Goal: Task Accomplishment & Management: Use online tool/utility

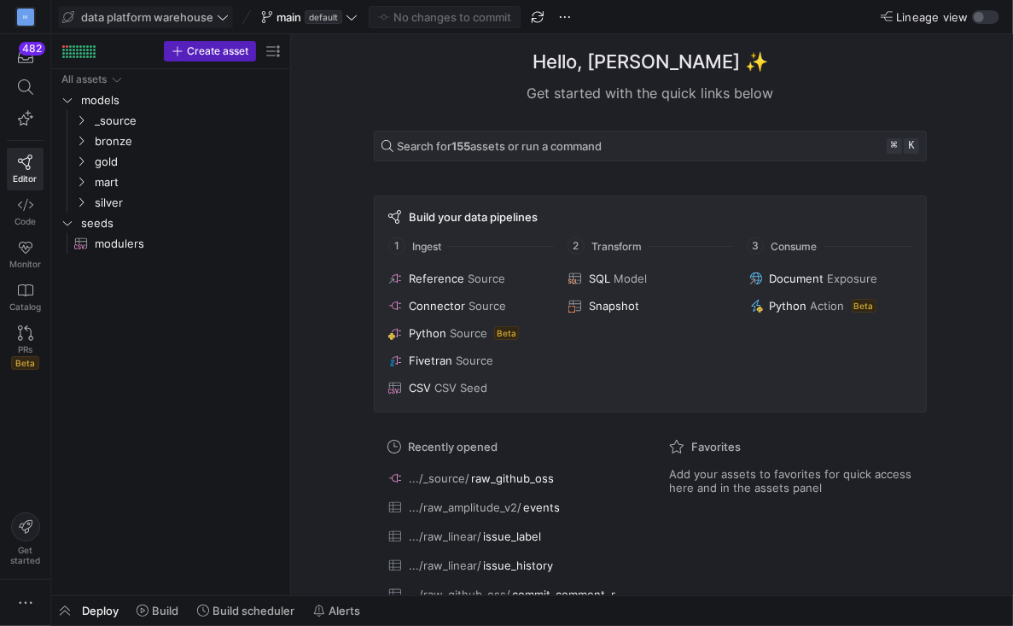
click at [216, 20] on span "data platform warehouse" at bounding box center [145, 17] width 166 height 14
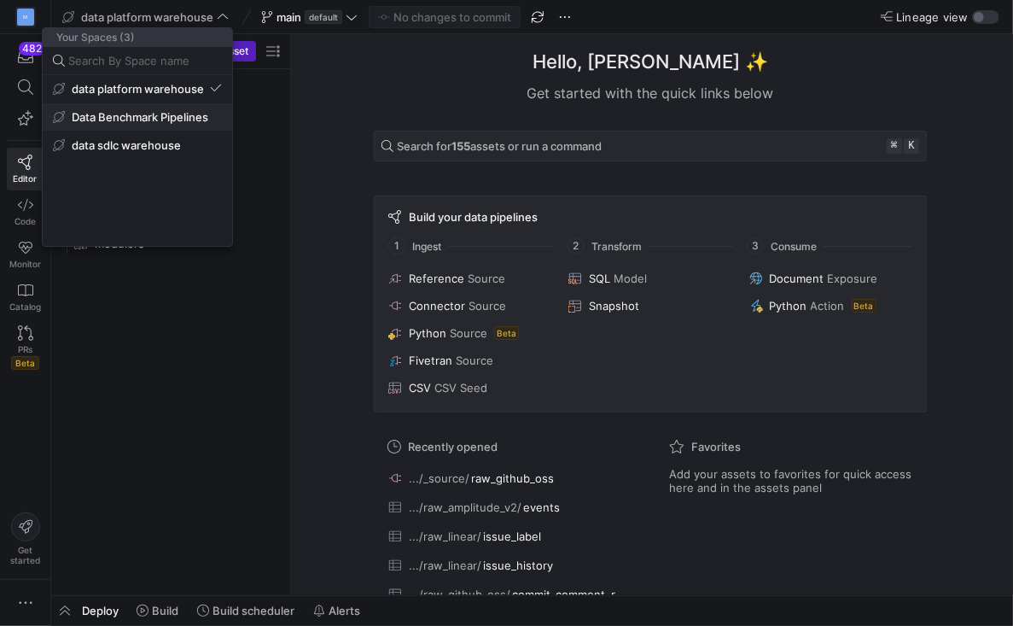
click at [171, 115] on span "Data Benchmark Pipelines" at bounding box center [140, 117] width 137 height 14
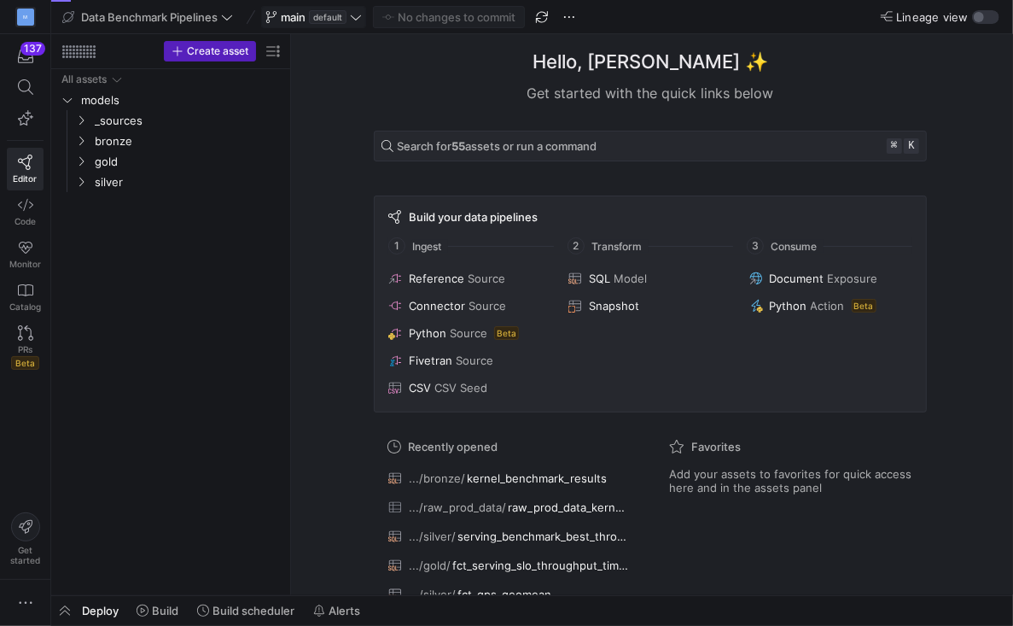
click at [359, 18] on icon at bounding box center [356, 17] width 10 height 5
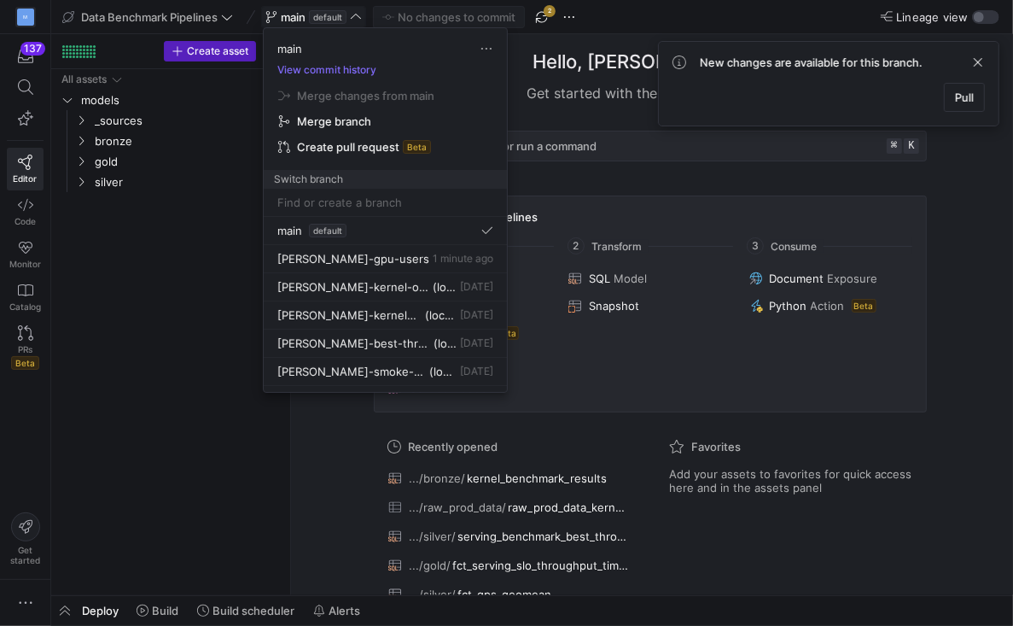
click at [542, 16] on div at bounding box center [506, 313] width 1013 height 626
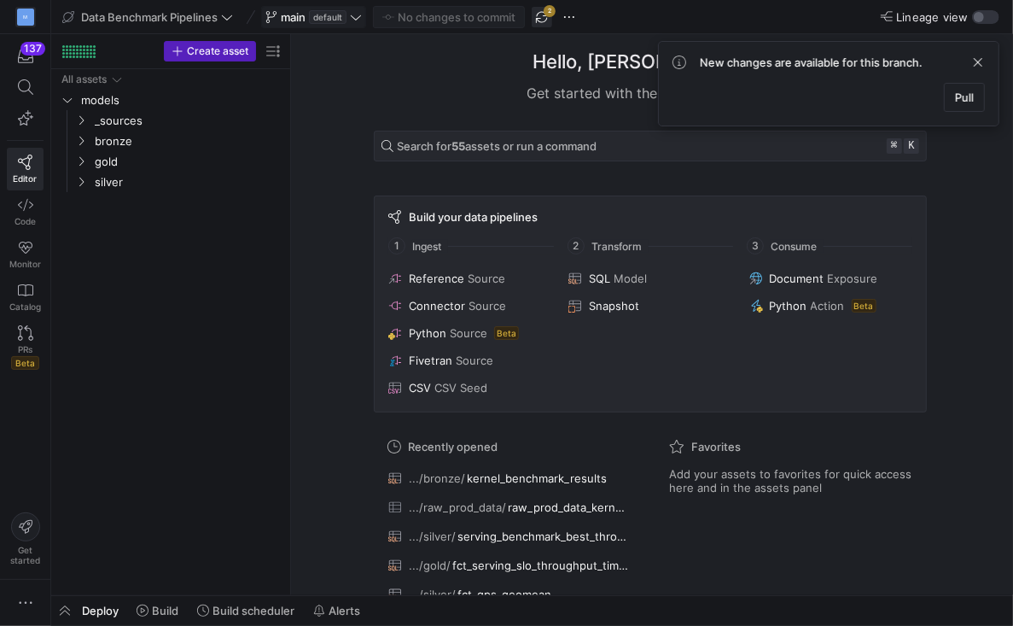
click at [542, 15] on span "button" at bounding box center [542, 17] width 20 height 20
click at [965, 98] on span "Pull" at bounding box center [964, 97] width 19 height 14
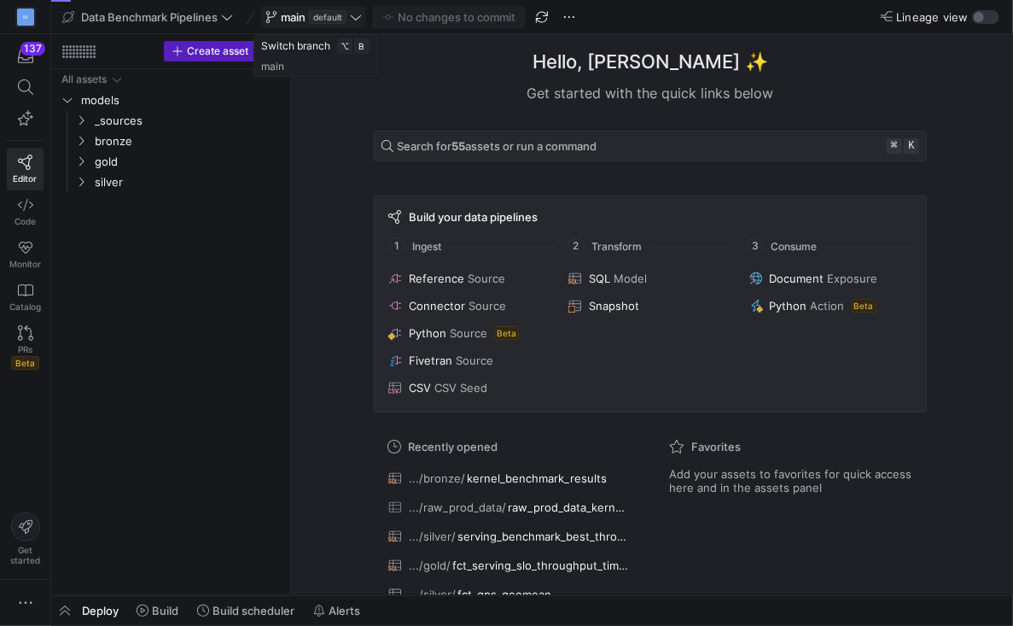
click at [359, 18] on icon at bounding box center [356, 17] width 10 height 5
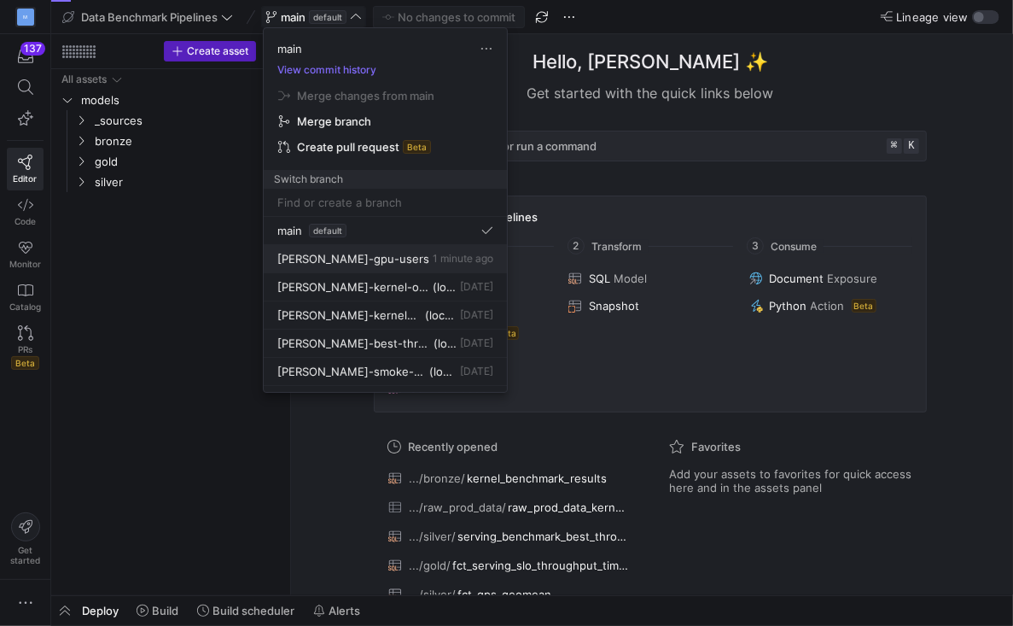
click at [357, 258] on span "[PERSON_NAME]-gpu-users" at bounding box center [353, 259] width 152 height 14
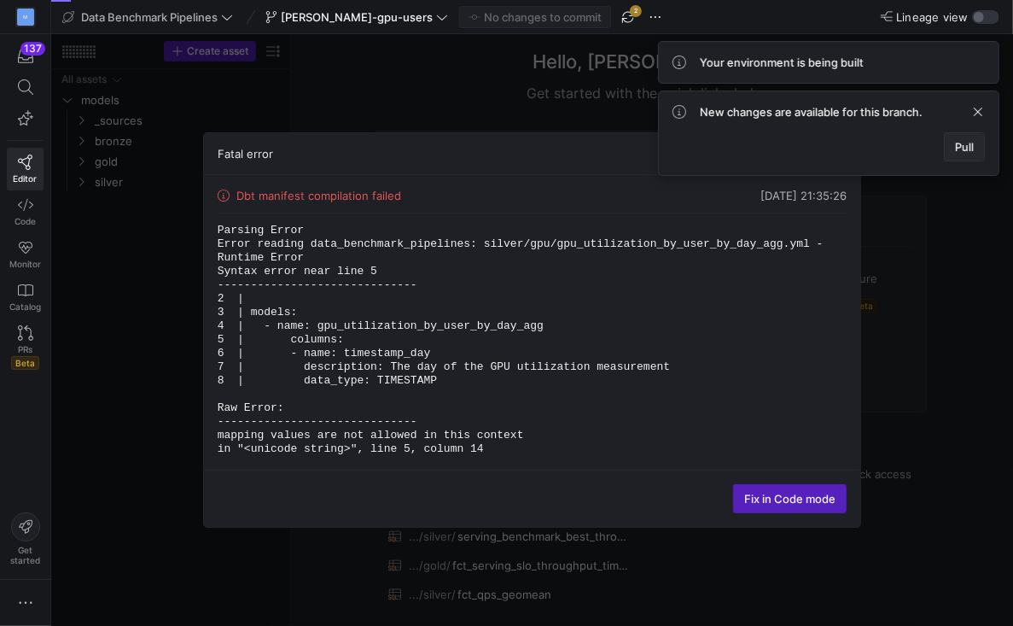
click at [965, 154] on span at bounding box center [964, 146] width 39 height 27
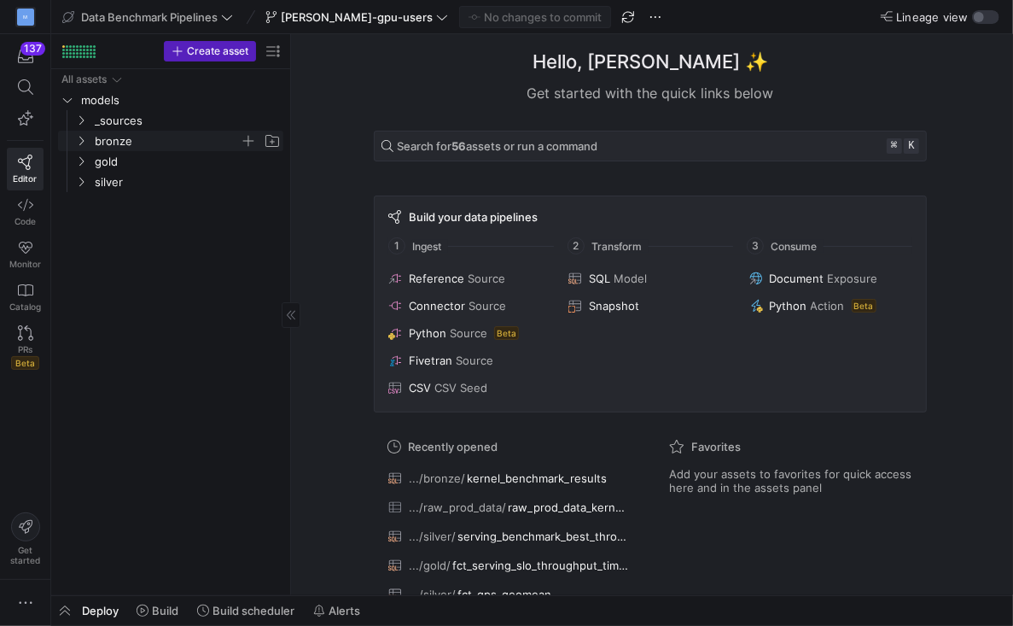
click at [77, 143] on icon "Press SPACE to select this row." at bounding box center [81, 141] width 12 height 10
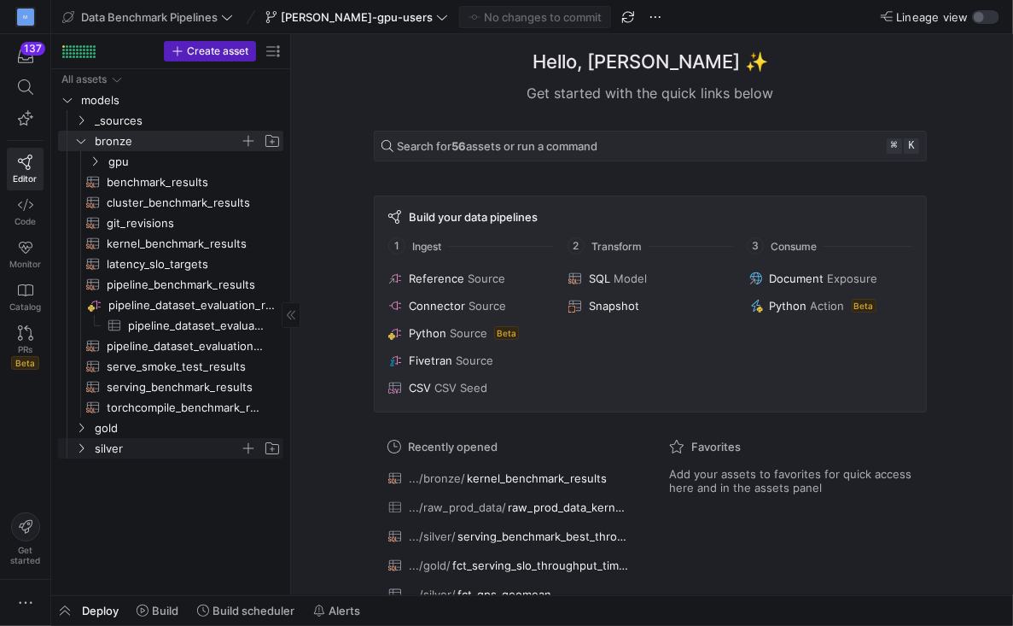
click at [80, 455] on span "silver" at bounding box center [178, 448] width 210 height 19
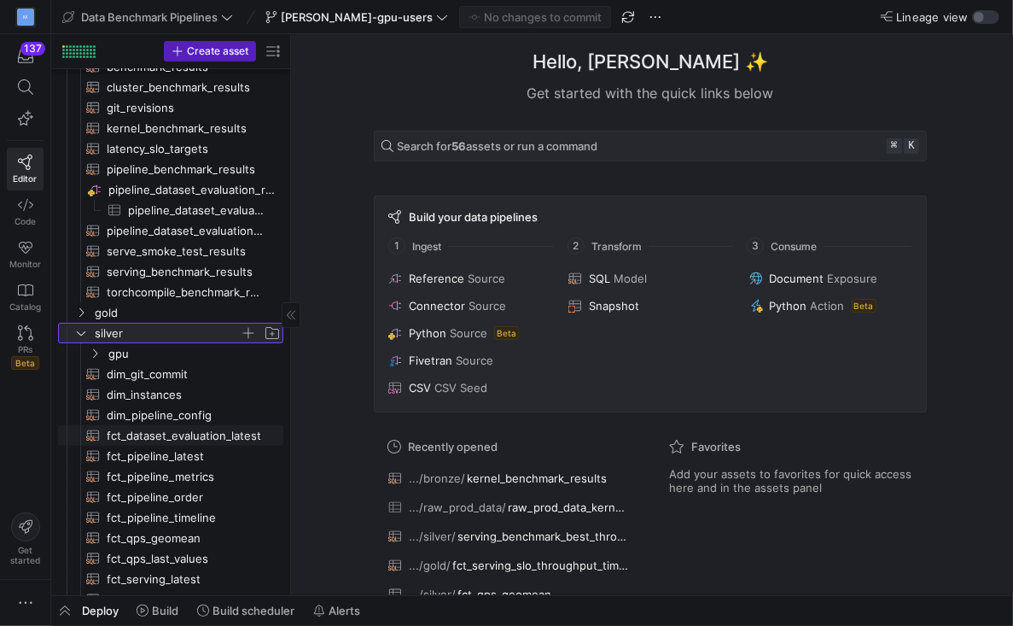
scroll to position [190, 0]
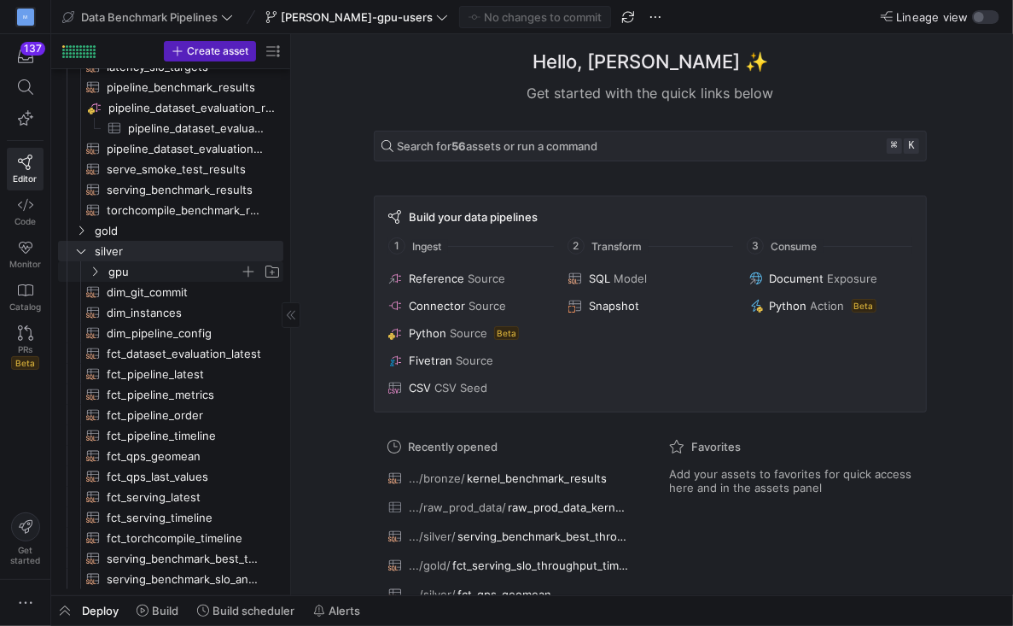
click at [91, 268] on icon "Press SPACE to select this row." at bounding box center [95, 271] width 12 height 10
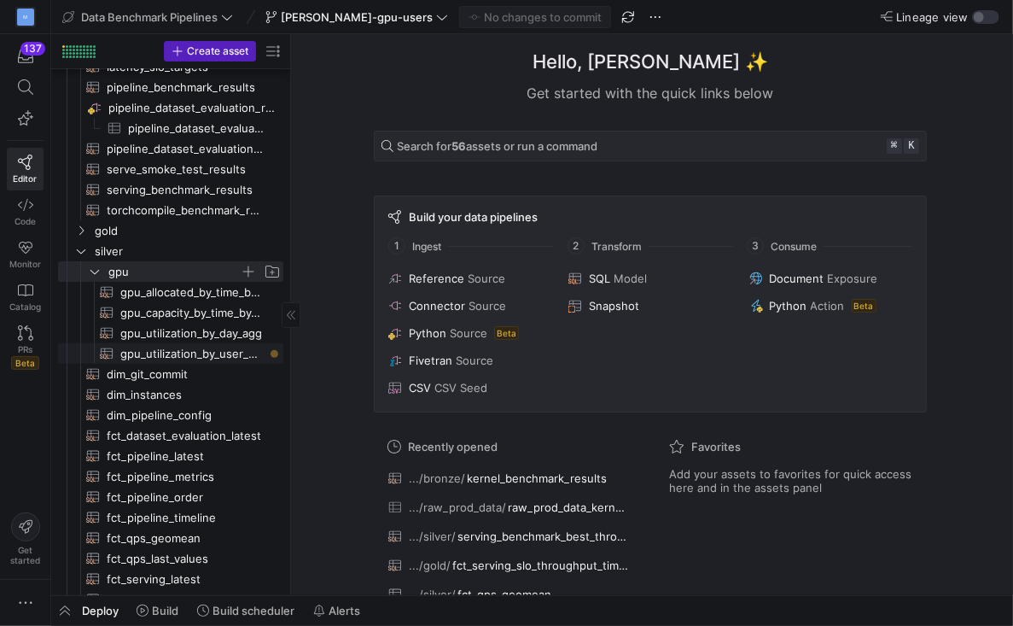
click at [188, 353] on span "gpu_utilization_by_user_by_day_agg​​​​​​​​​​" at bounding box center [191, 354] width 143 height 20
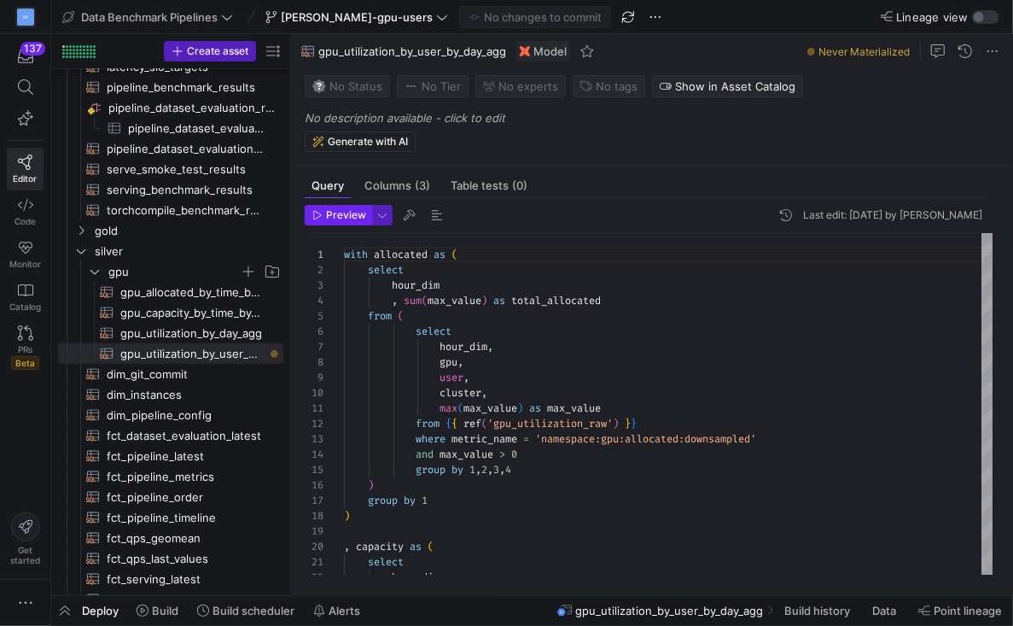
scroll to position [154, 0]
click at [329, 222] on span "button" at bounding box center [339, 215] width 66 height 19
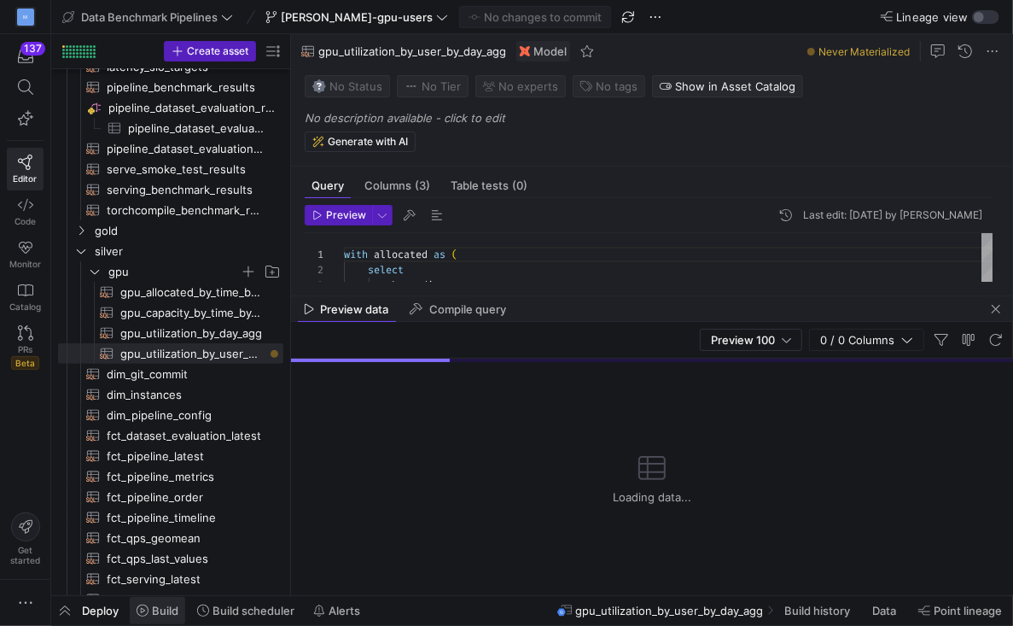
click at [147, 609] on icon at bounding box center [143, 610] width 12 height 12
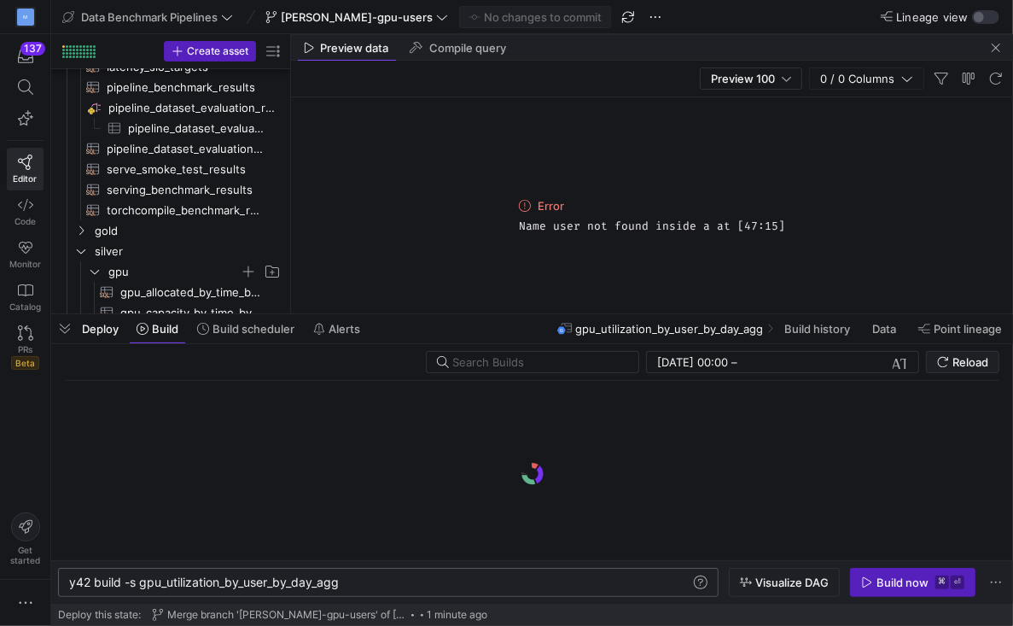
scroll to position [0, 269]
click at [139, 581] on div "y42 build -s gpu_utilization_by_user_by_day_agg" at bounding box center [380, 582] width 622 height 14
click at [396, 581] on div "y42 build -s +gpu_utilization_by_user_by_day_agg" at bounding box center [380, 582] width 622 height 14
type textarea "y42 build -s +gpu_utilization_by_user_by_day_agg+"
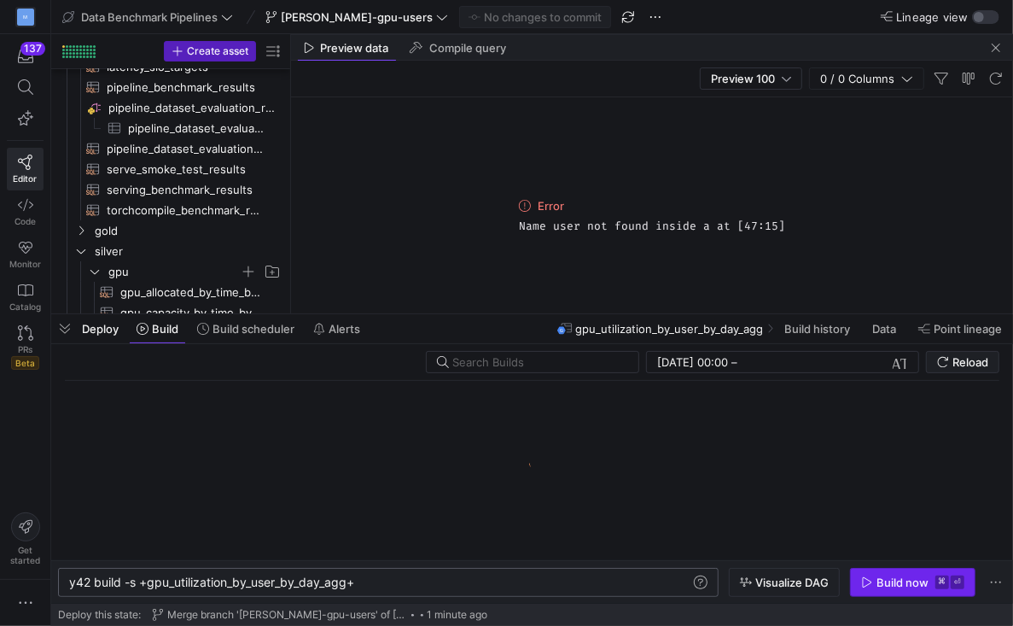
click at [887, 580] on div "Build now" at bounding box center [903, 582] width 52 height 14
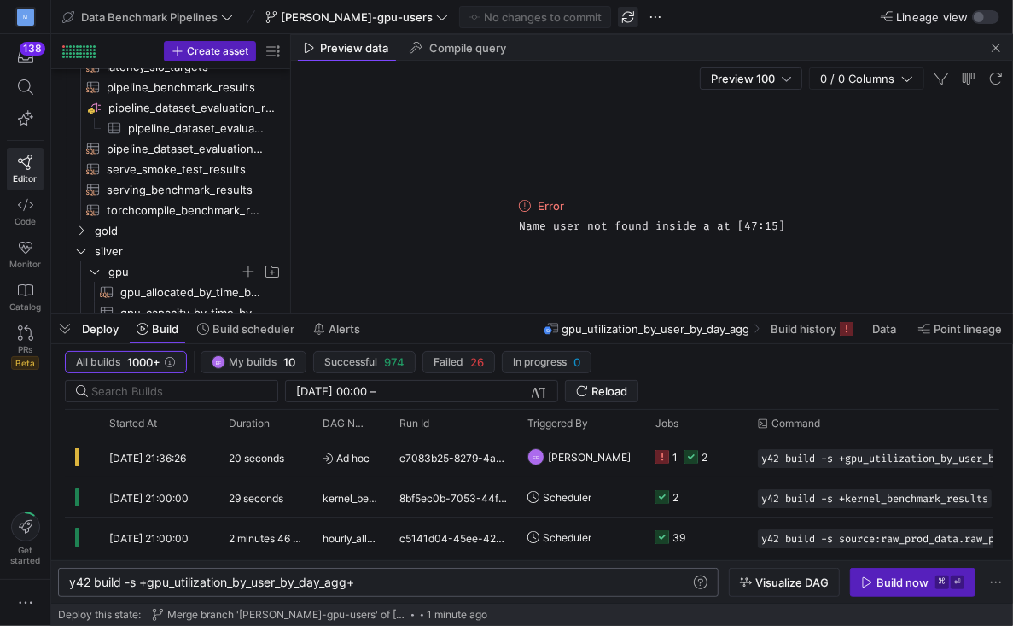
click at [618, 19] on span "button" at bounding box center [628, 17] width 20 height 20
type textarea "with allocated as ( select hour_dim , user , sum(max_value) as total_allocated …"
click at [879, 586] on div "Build now" at bounding box center [903, 582] width 52 height 14
click at [346, 56] on div "Preview data" at bounding box center [347, 48] width 98 height 26
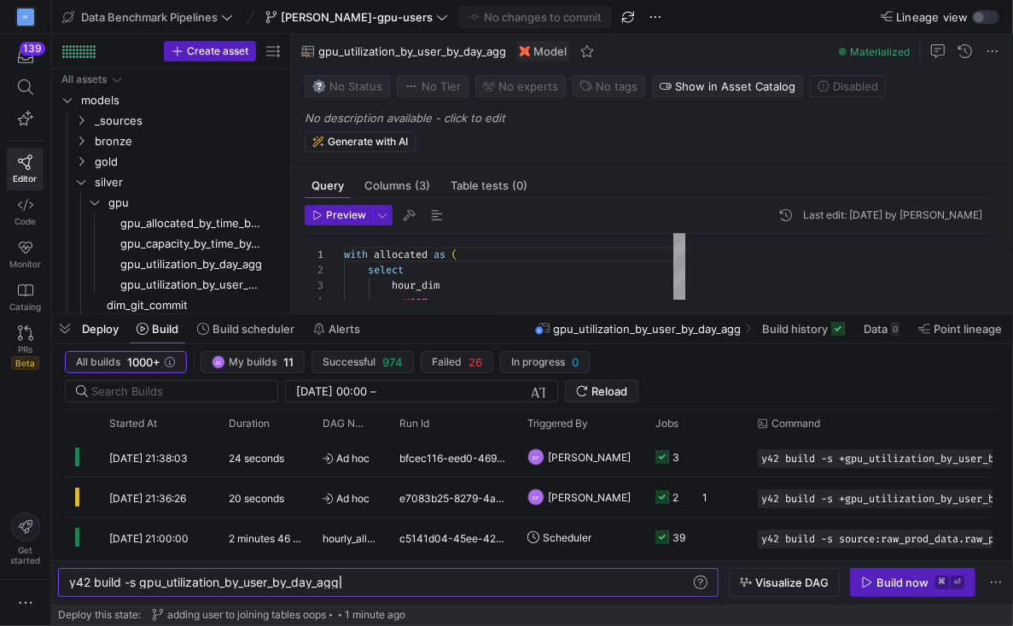
scroll to position [0, 269]
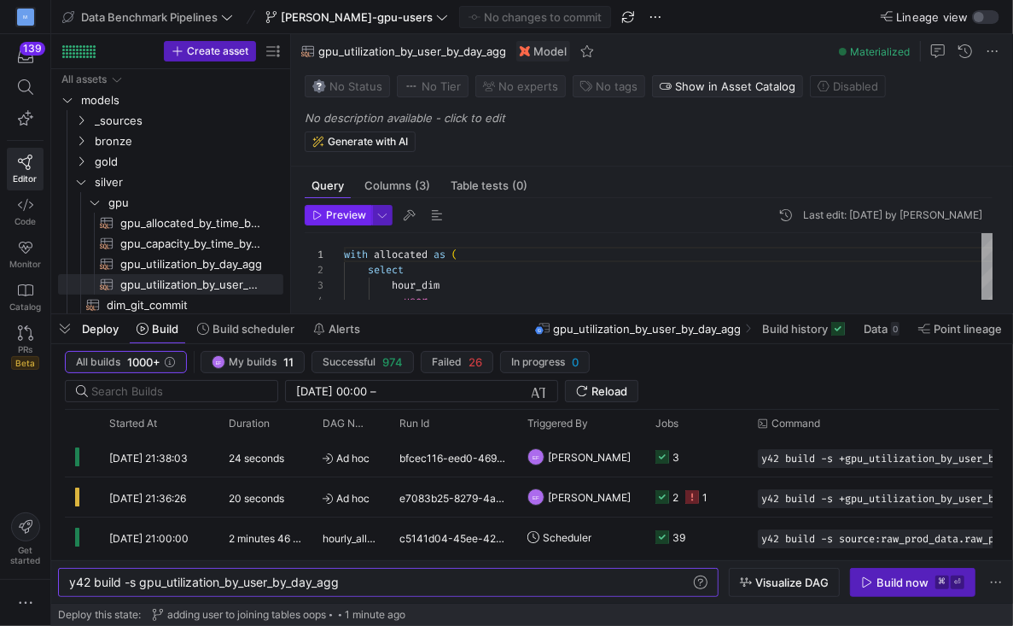
click at [332, 217] on span "Preview" at bounding box center [346, 215] width 40 height 12
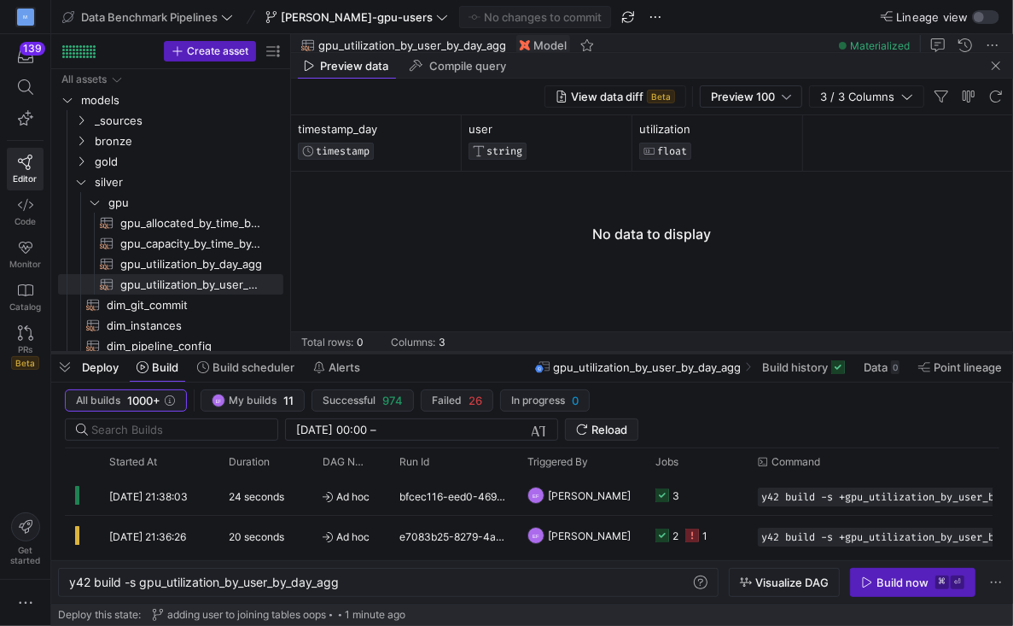
drag, startPoint x: 373, startPoint y: 314, endPoint x: 371, endPoint y: 351, distance: 36.7
click at [371, 351] on div at bounding box center [532, 352] width 962 height 7
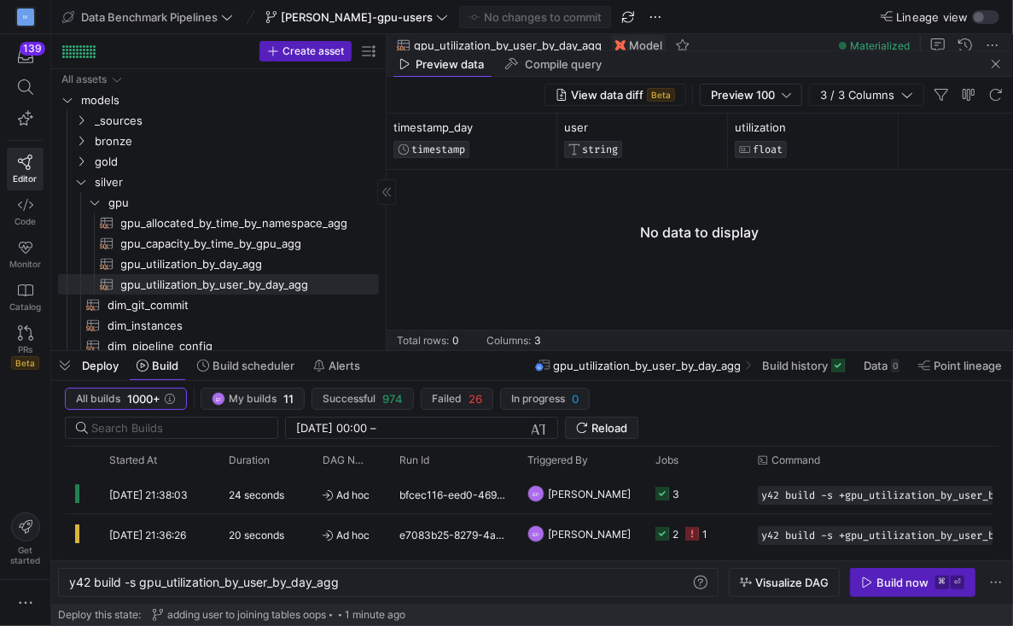
drag, startPoint x: 289, startPoint y: 164, endPoint x: 383, endPoint y: 163, distance: 94.8
click at [386, 164] on div at bounding box center [386, 192] width 1 height 316
click at [77, 137] on icon "Press SPACE to select this row." at bounding box center [81, 141] width 12 height 10
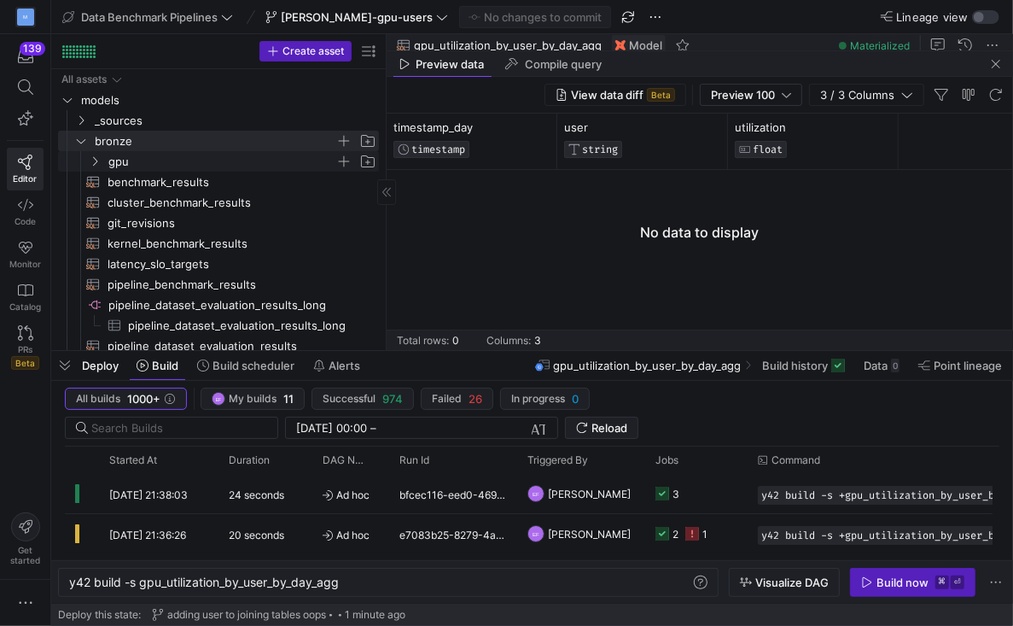
click at [93, 165] on icon "Press SPACE to select this row." at bounding box center [95, 161] width 4 height 9
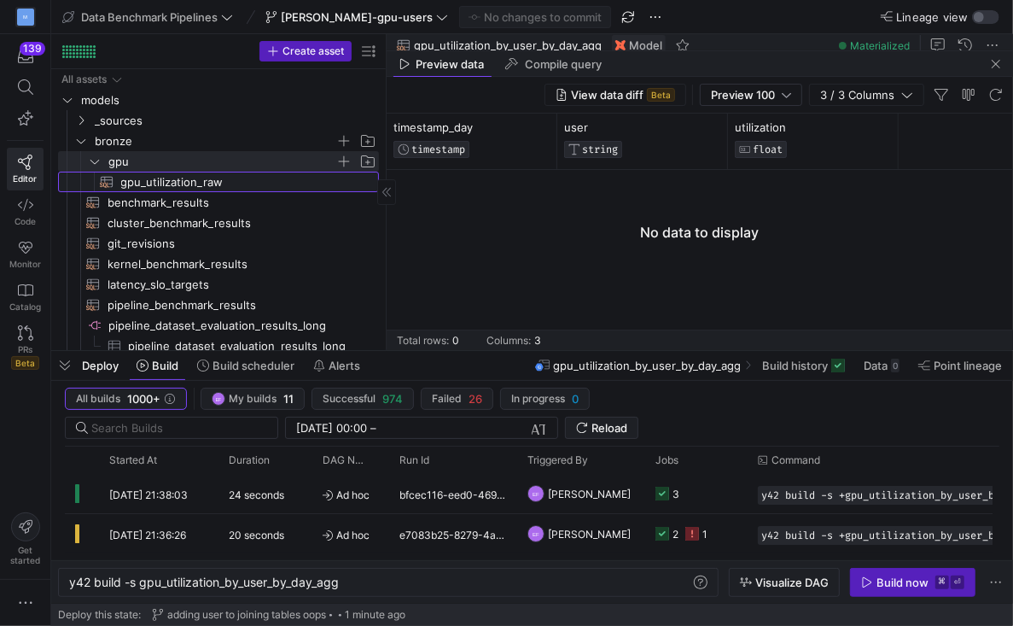
click at [169, 185] on span "gpu_utilization_raw​​​​​​​​​​" at bounding box center [240, 182] width 239 height 20
type textarea "select timestamp as timestamp_dim, timestamp_trunc(timestamp, day) as day_dim, …"
type textarea "y42 build -s gpu_utilization_raw"
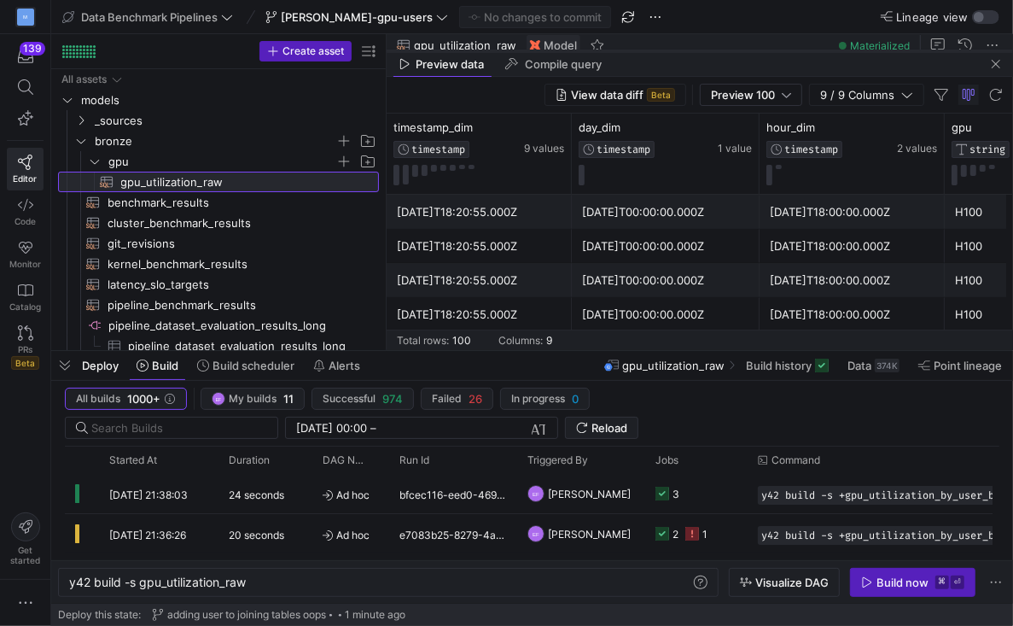
click at [464, 48] on div at bounding box center [700, 51] width 627 height 7
click at [534, 61] on span "Compile query" at bounding box center [563, 64] width 77 height 11
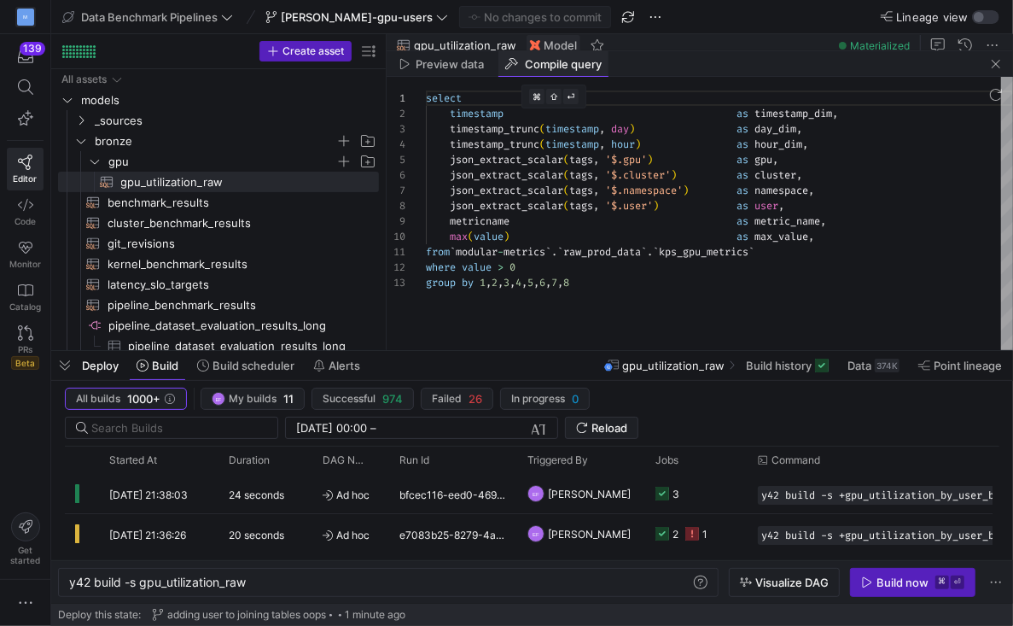
scroll to position [122, 0]
type textarea "from `modular-metrics`.`raw_prod_data`.`kps_gpu_metrics` where value > 0 group …"
click at [717, 247] on div "select timestamp as timestamp_dim , timestamp_trunc ( timestamp , day ) as day_…" at bounding box center [719, 213] width 587 height 273
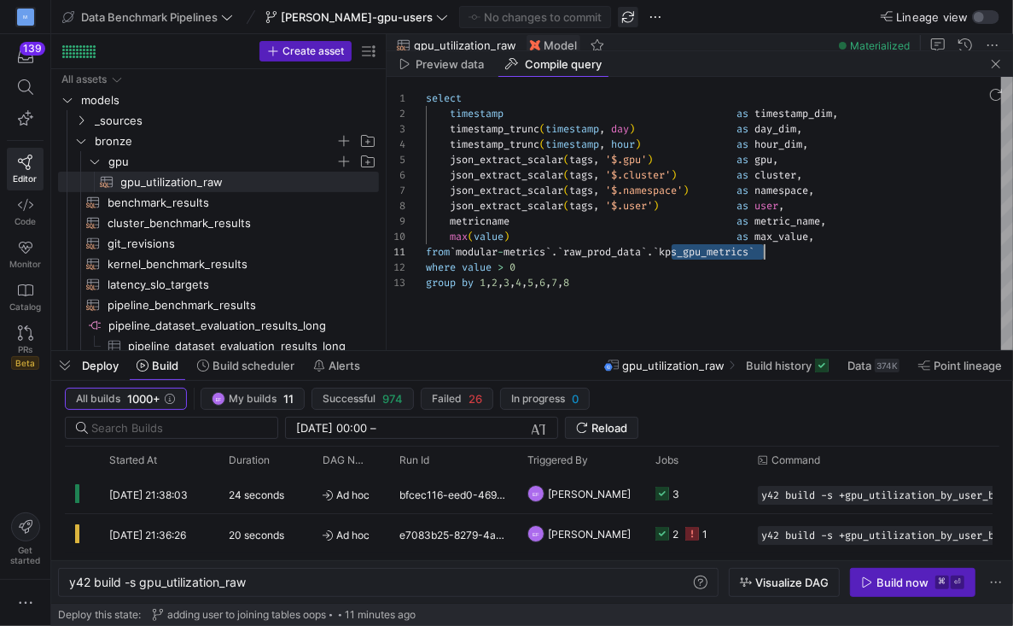
click at [618, 17] on span "button" at bounding box center [628, 17] width 20 height 20
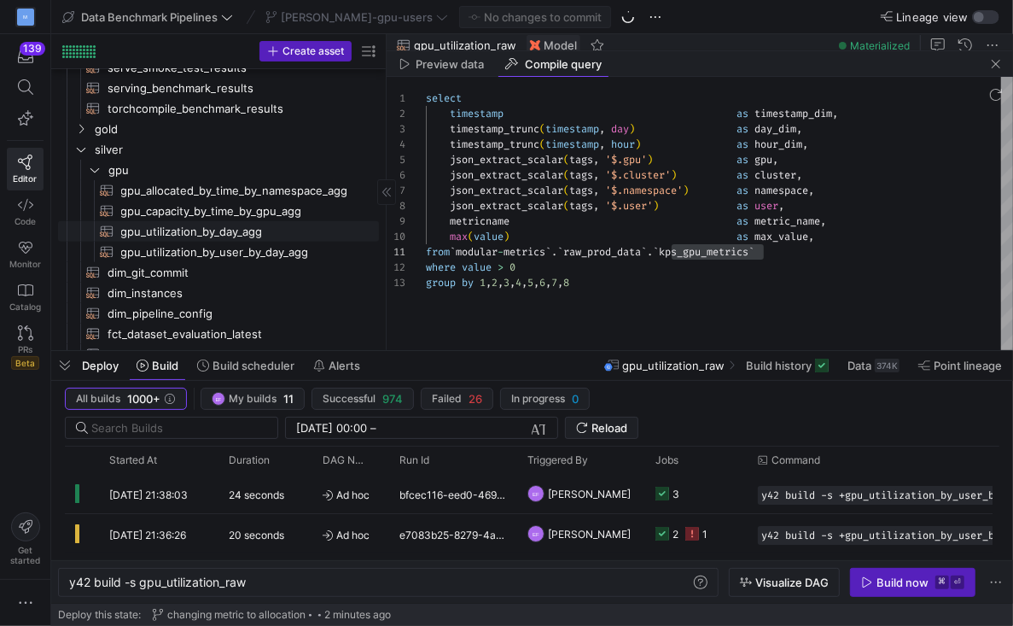
scroll to position [0, 0]
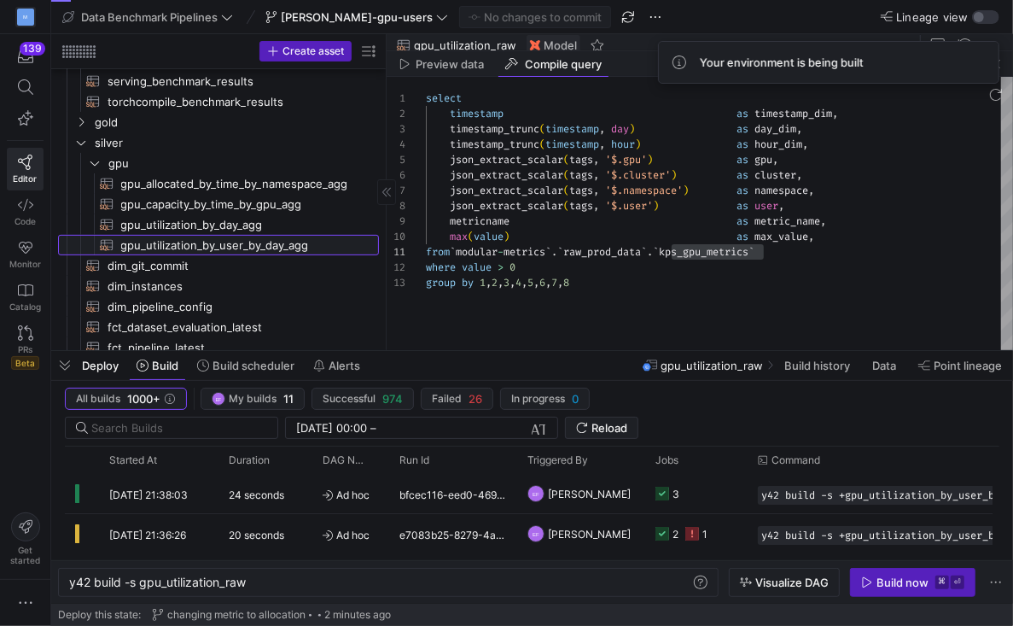
click at [206, 242] on span "gpu_utilization_by_user_by_day_agg​​​​​​​​​​" at bounding box center [240, 246] width 239 height 20
type textarea "with allocated as ( select hour_dim , user , sum(max_value) as total_allocated …"
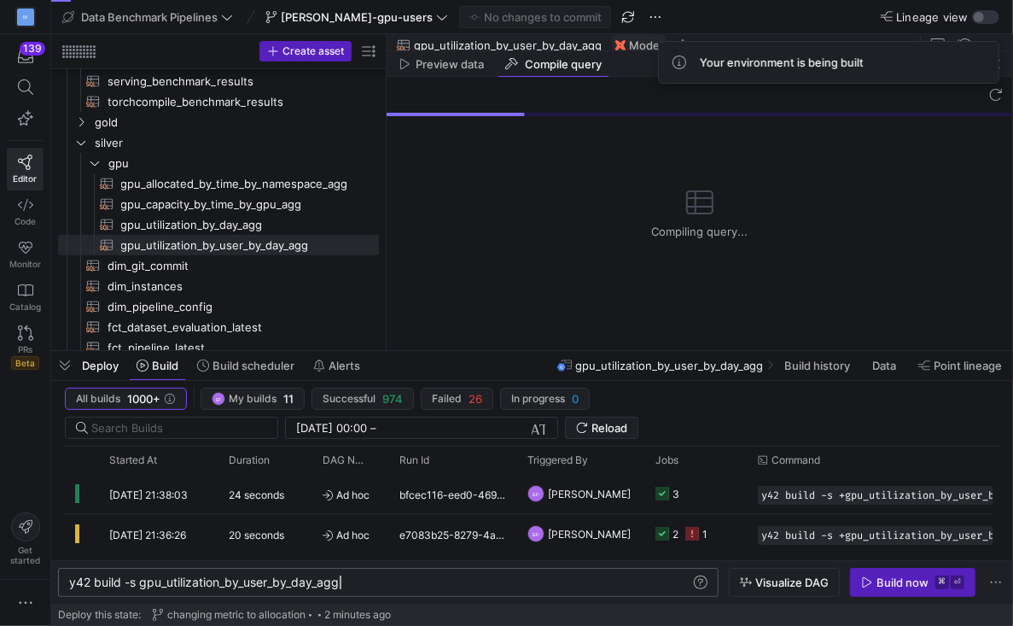
click at [350, 583] on div "y42 build -s gpu_utilization_by_user_by_day_agg" at bounding box center [380, 582] width 622 height 14
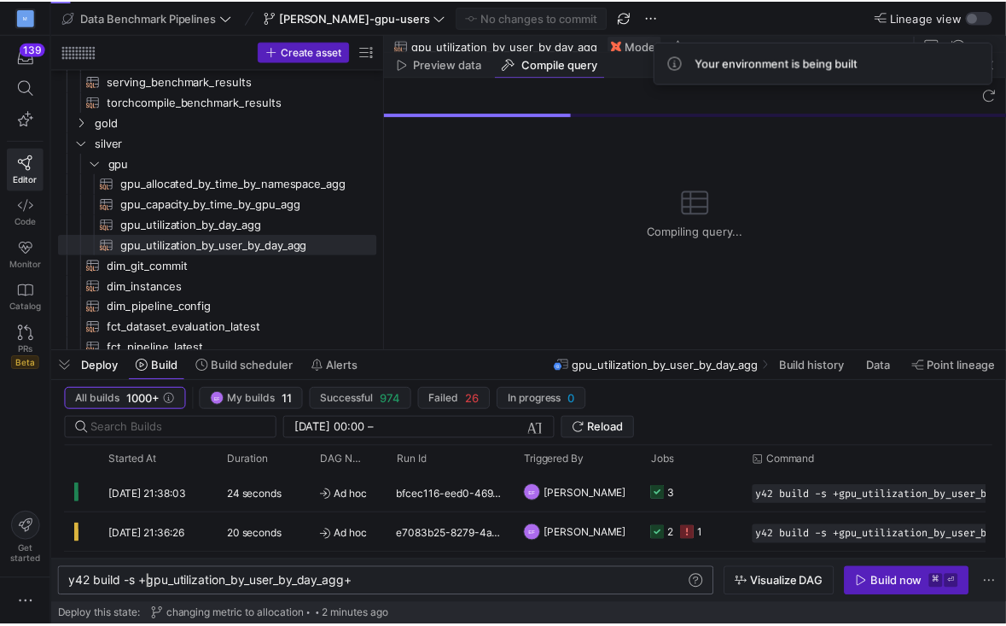
scroll to position [0, 78]
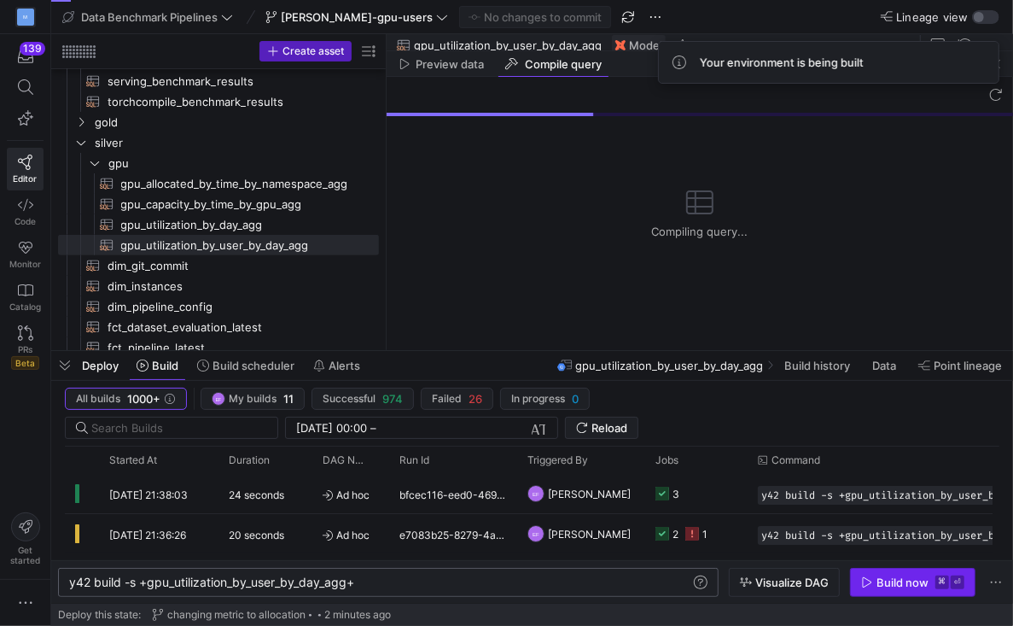
type textarea "y42 build -s +gpu_utilization_by_user_by_day_agg+"
click at [878, 583] on div "Build now" at bounding box center [903, 582] width 52 height 14
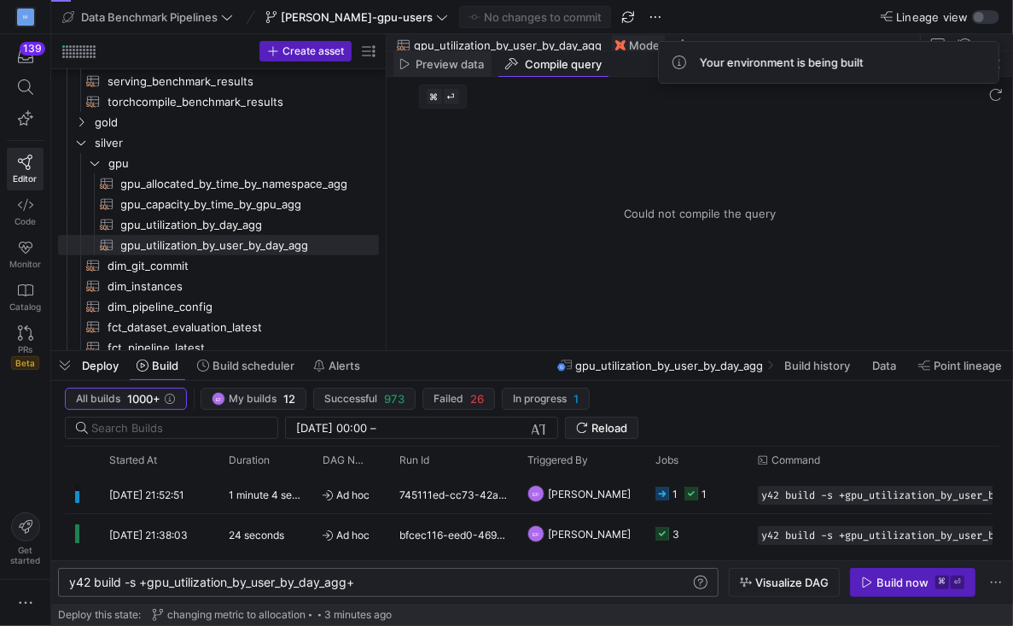
click at [444, 65] on span "Preview data" at bounding box center [451, 64] width 68 height 11
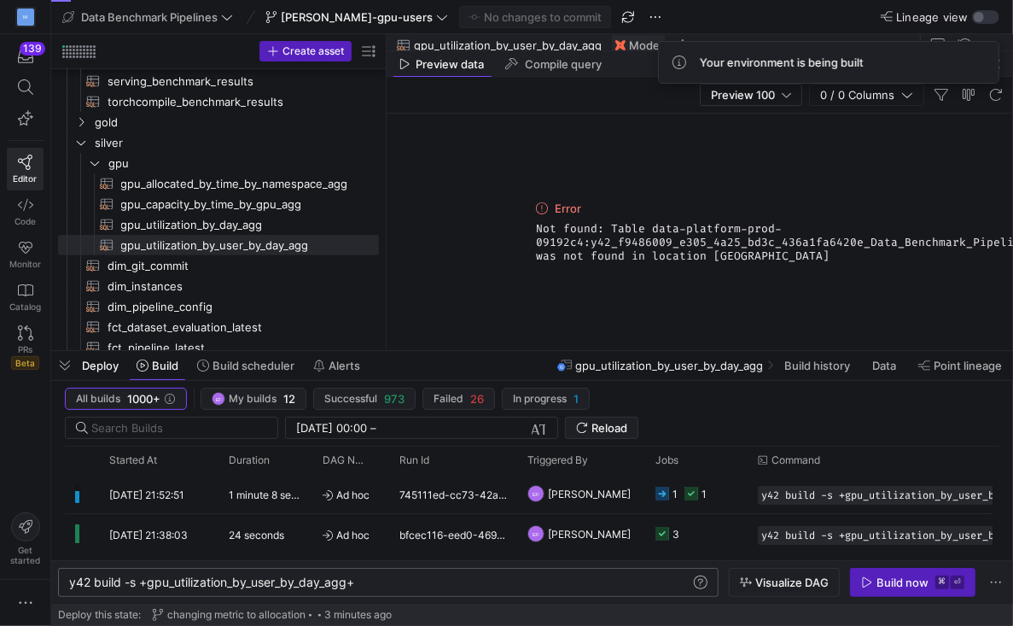
click at [568, 79] on div "Preview 100 0 / 0 Columns" at bounding box center [700, 95] width 627 height 37
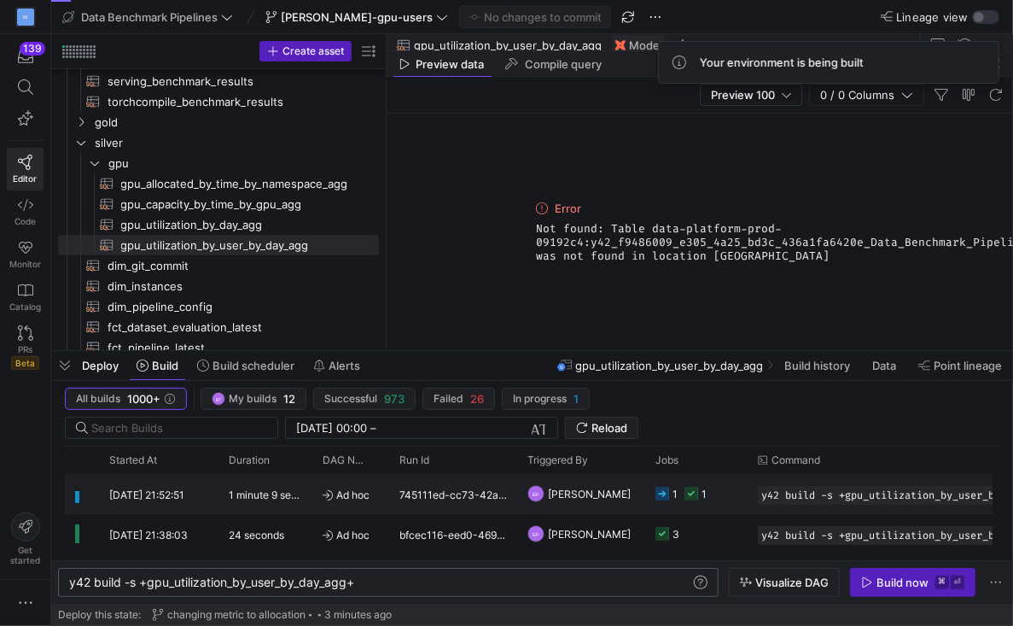
click at [724, 491] on y42-job-status-cell-renderer "1 1" at bounding box center [697, 494] width 82 height 38
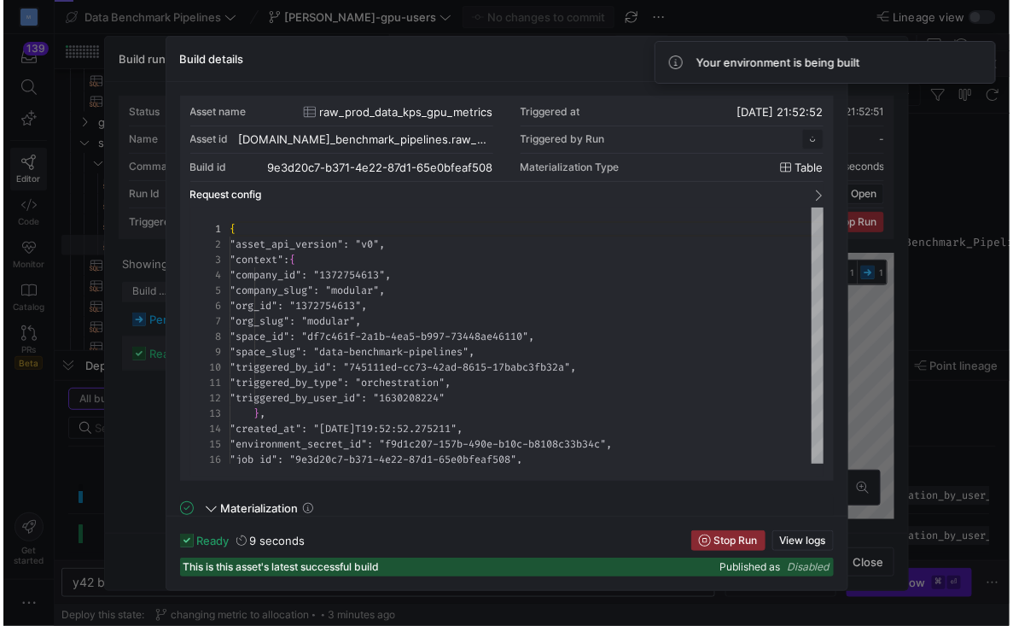
scroll to position [154, 0]
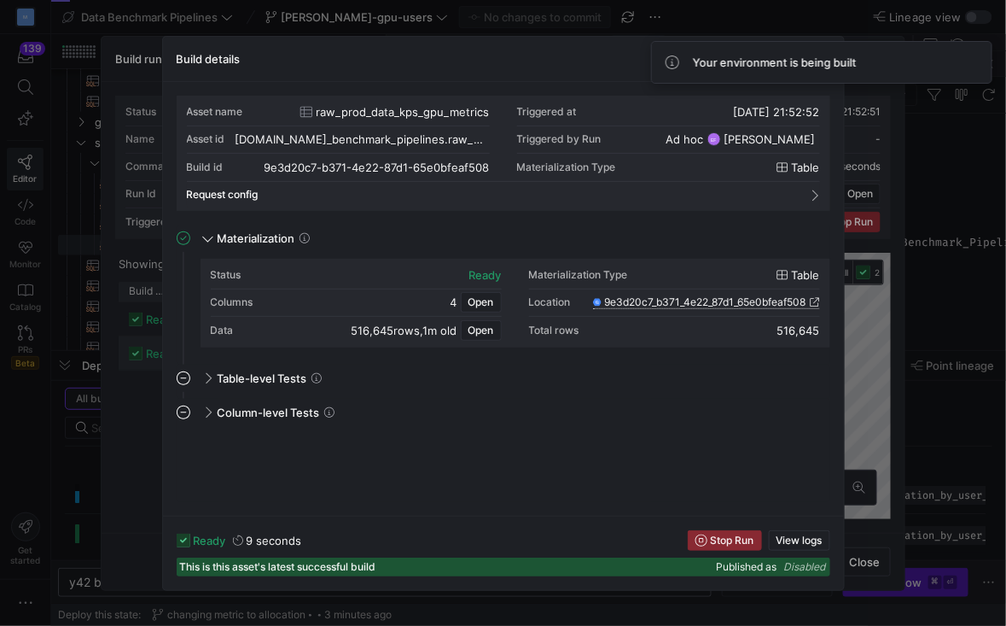
click at [813, 298] on icon at bounding box center [814, 301] width 9 height 9
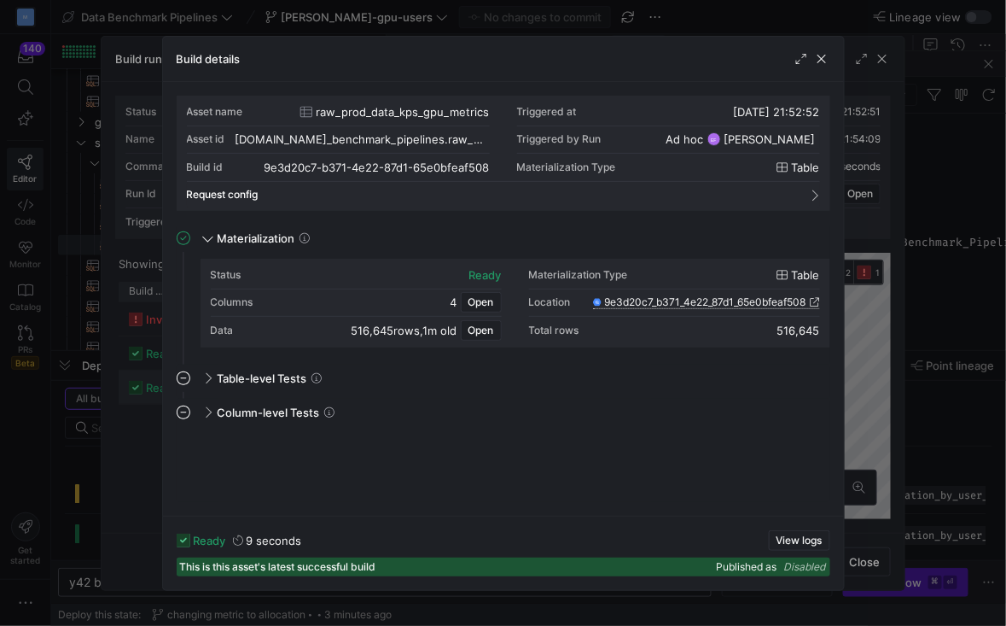
click at [886, 62] on div at bounding box center [503, 313] width 1006 height 626
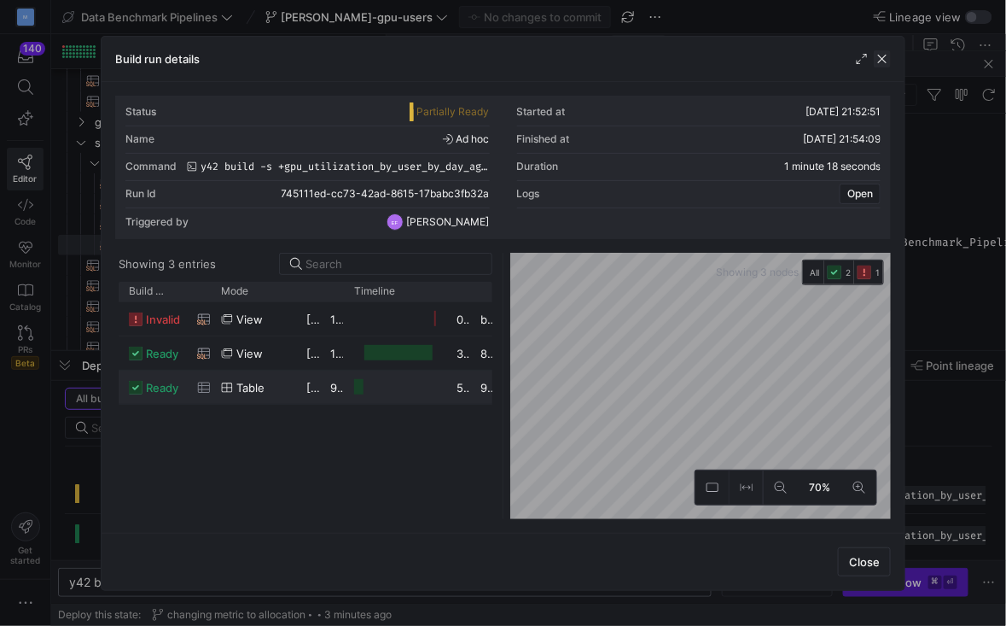
click at [887, 55] on span "button" at bounding box center [882, 58] width 17 height 17
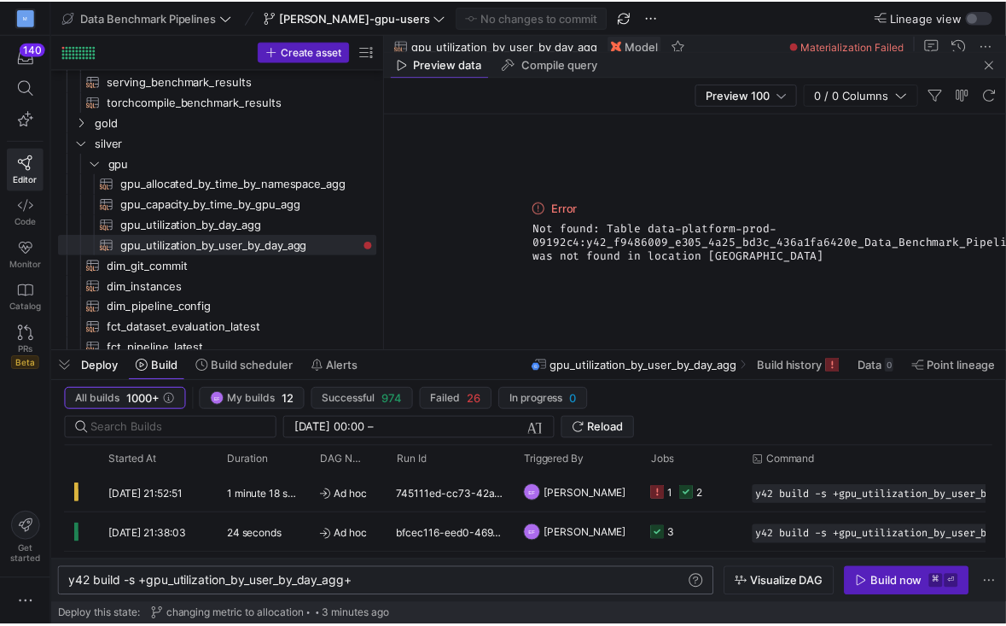
scroll to position [0, 285]
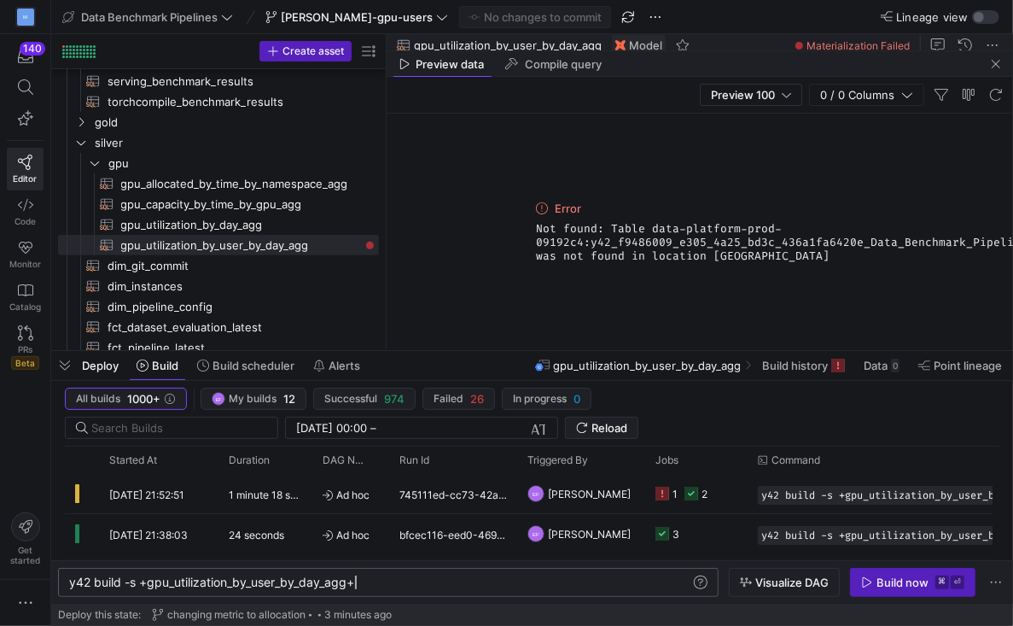
click at [382, 581] on div "y42 build -s +gpu_utilization_by_user_by_day_agg+" at bounding box center [380, 582] width 622 height 14
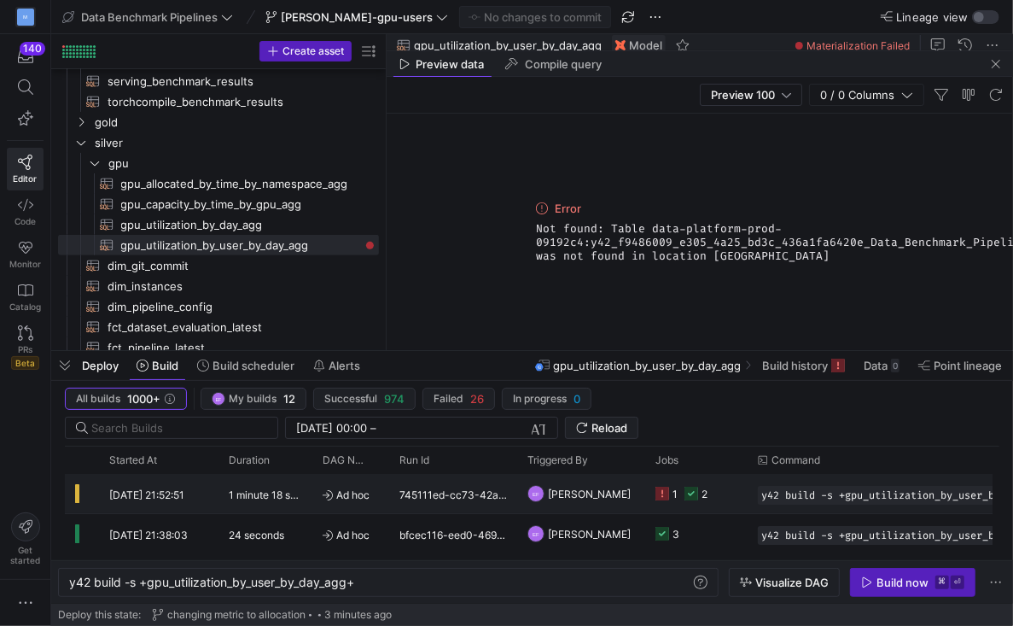
click at [709, 491] on y42-job-status-cell-renderer "1 2" at bounding box center [697, 494] width 82 height 38
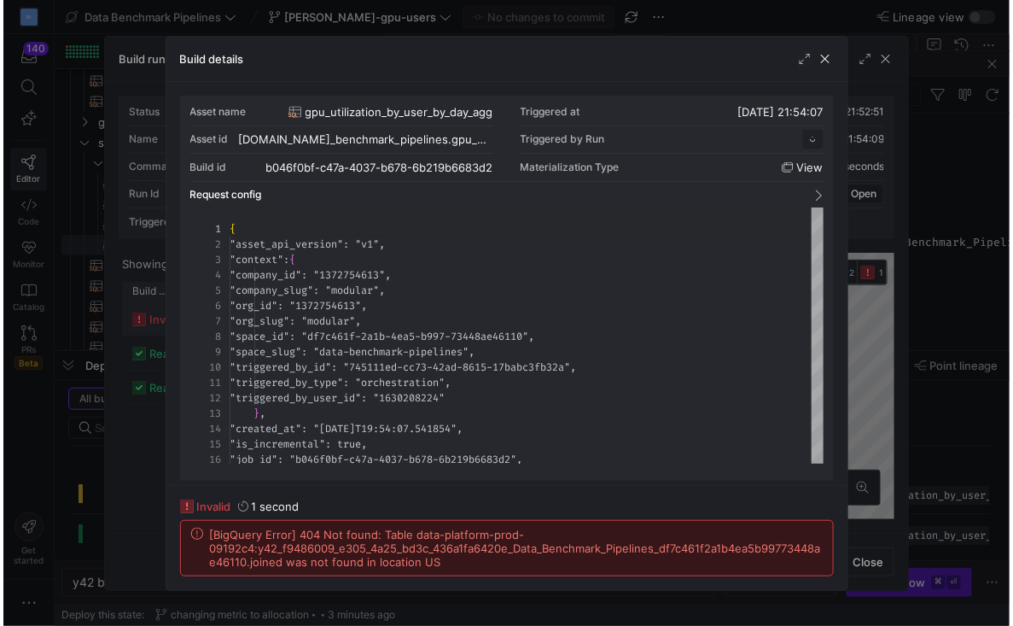
scroll to position [154, 0]
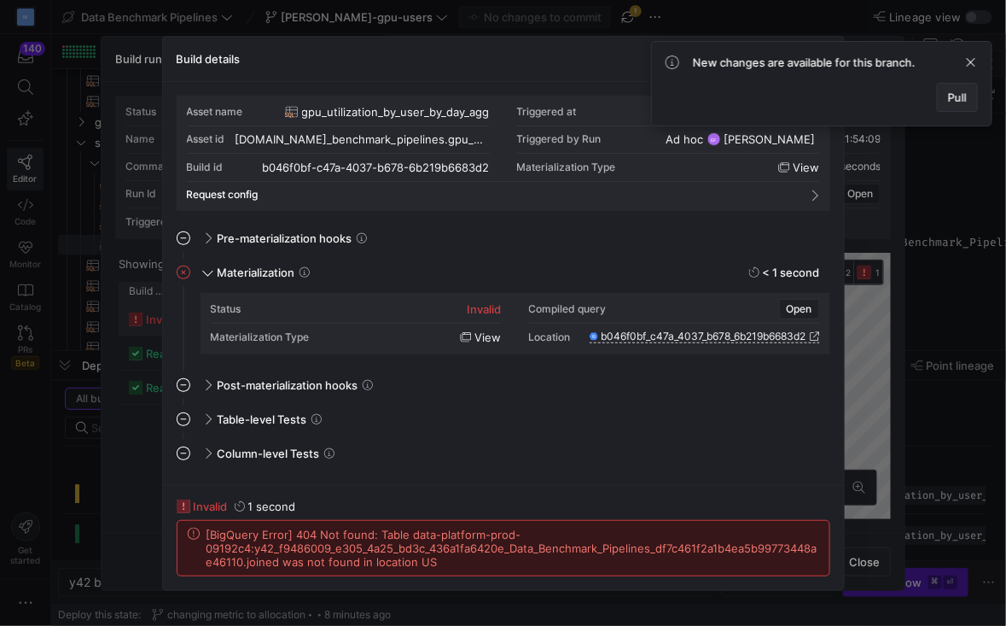
click at [955, 92] on span "Pull" at bounding box center [957, 97] width 19 height 14
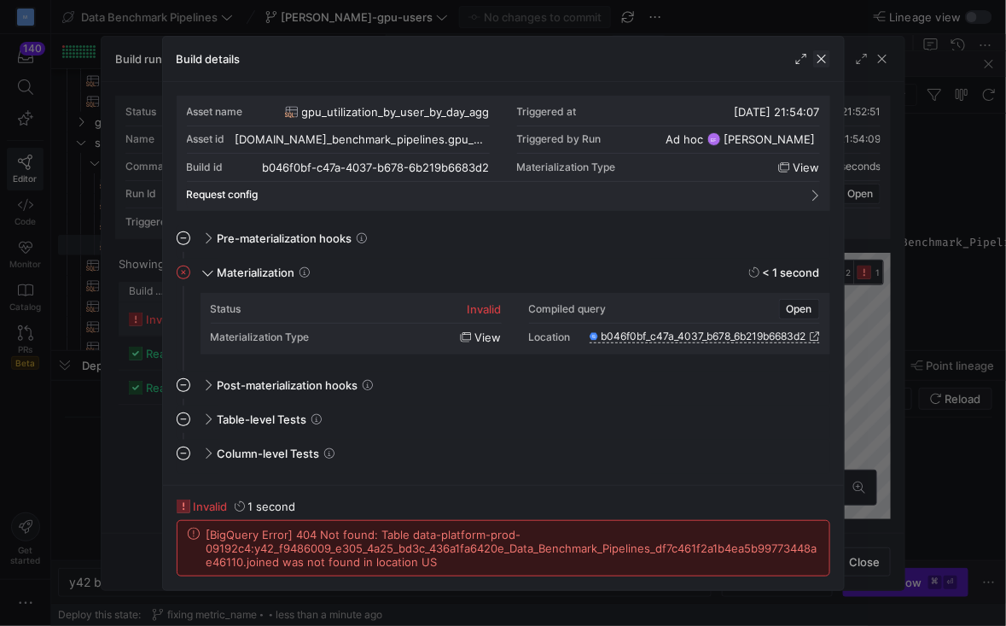
click at [819, 61] on span "button" at bounding box center [821, 58] width 17 height 17
type textarea "with allocated as ( select hour_dim as timestamp_dim , user , sum(max_value) as…"
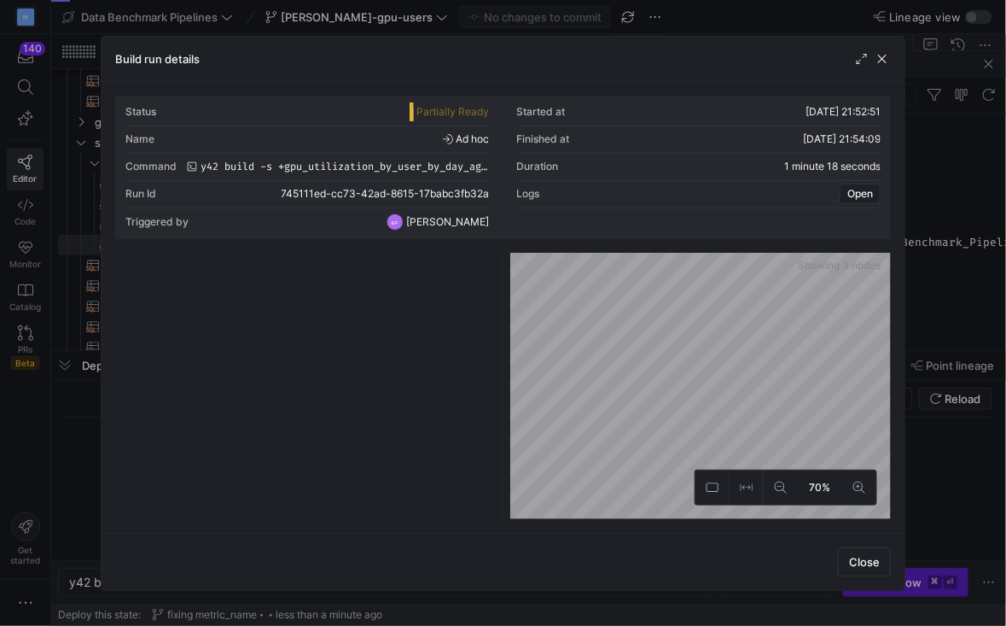
click at [564, 19] on div at bounding box center [503, 313] width 1006 height 626
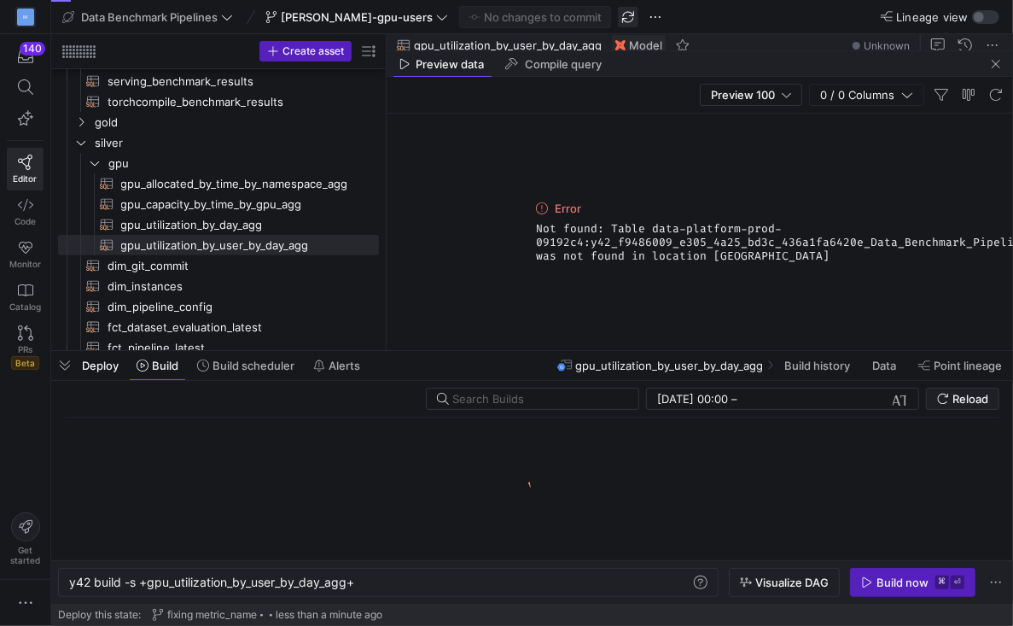
click at [618, 19] on span "button" at bounding box center [628, 17] width 20 height 20
click at [397, 583] on div "y42 build -s +gpu_utilization_by_user_by_day_agg+" at bounding box center [380, 582] width 622 height 14
click at [149, 588] on div "y42 build -s +gpu_utilization_by_user_by_day_agg+" at bounding box center [380, 582] width 622 height 14
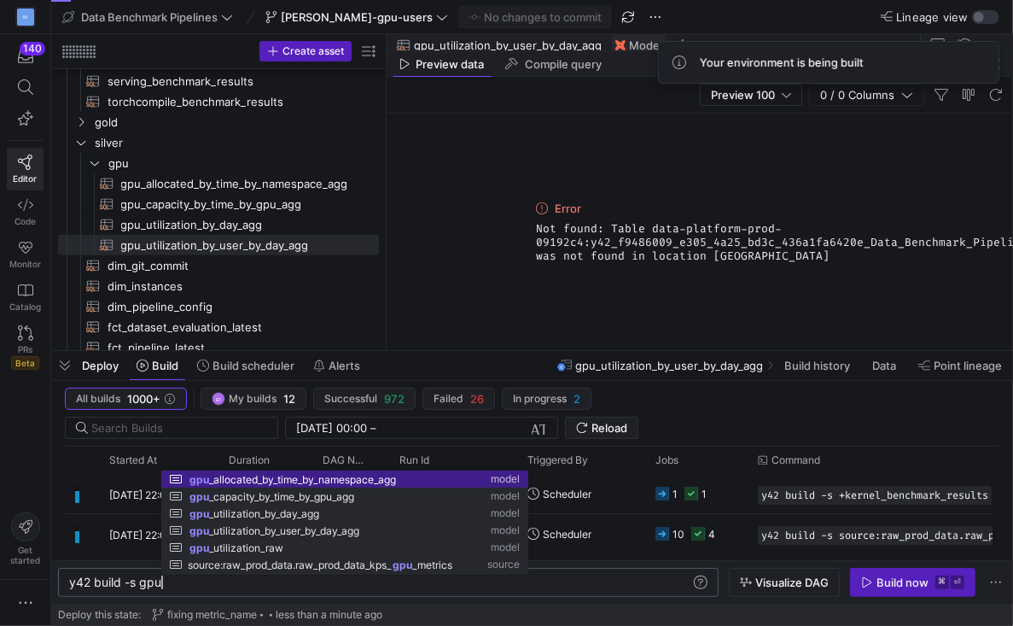
scroll to position [0, 277]
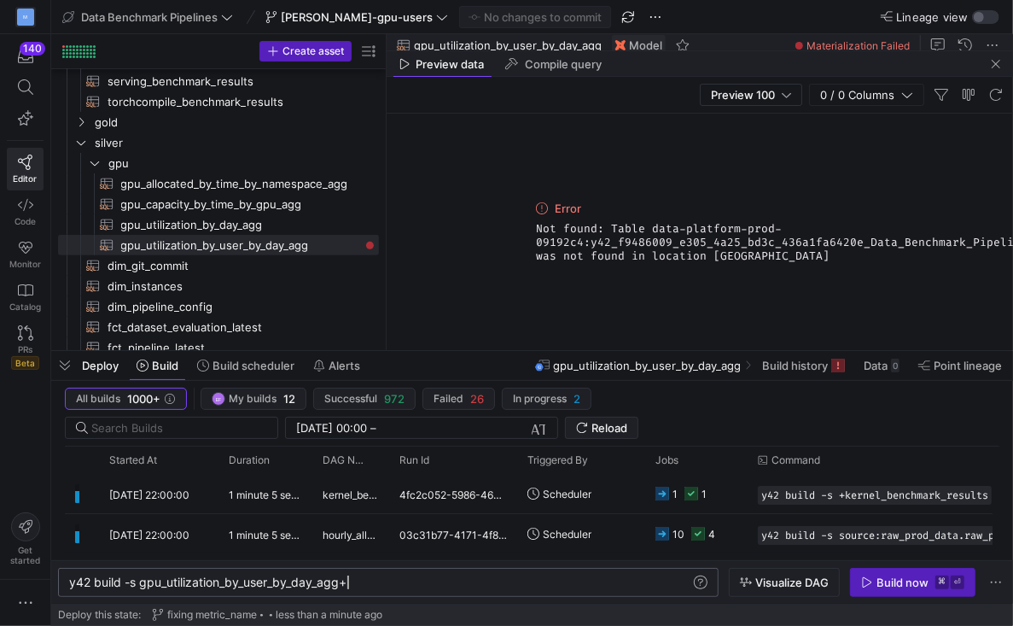
click at [383, 584] on div "y42 build -s gpu_utilization_by_user_by_day_agg+" at bounding box center [380, 582] width 622 height 14
type textarea "y42 build -s gpu_utilization_by_user_by_day_agg"
click at [872, 585] on icon "button" at bounding box center [867, 582] width 12 height 12
click at [548, 69] on span "Compile query" at bounding box center [563, 64] width 77 height 11
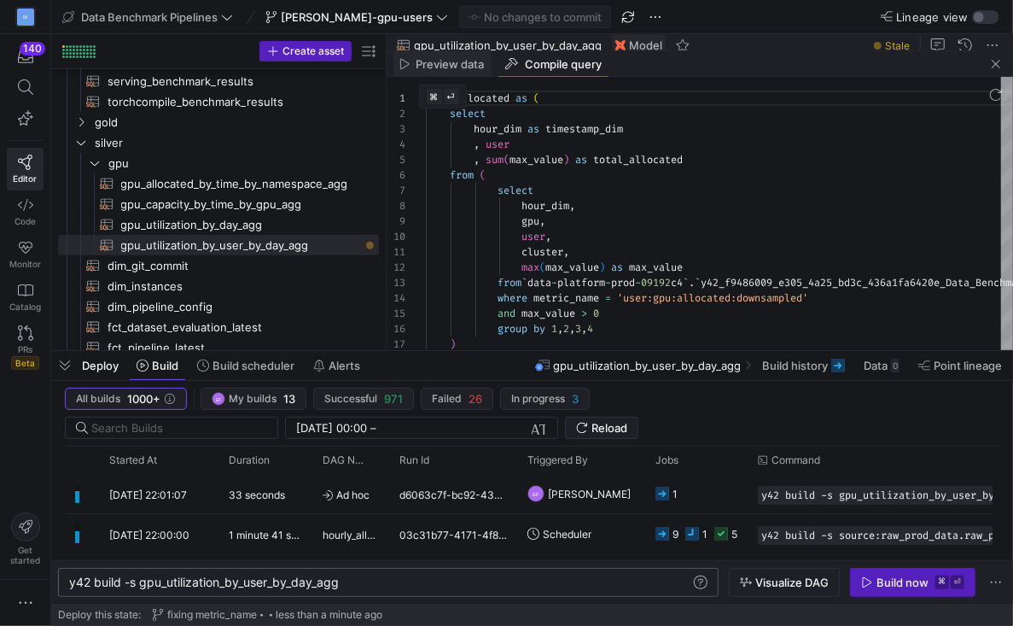
scroll to position [154, 0]
click at [446, 64] on span "Preview data" at bounding box center [451, 64] width 68 height 11
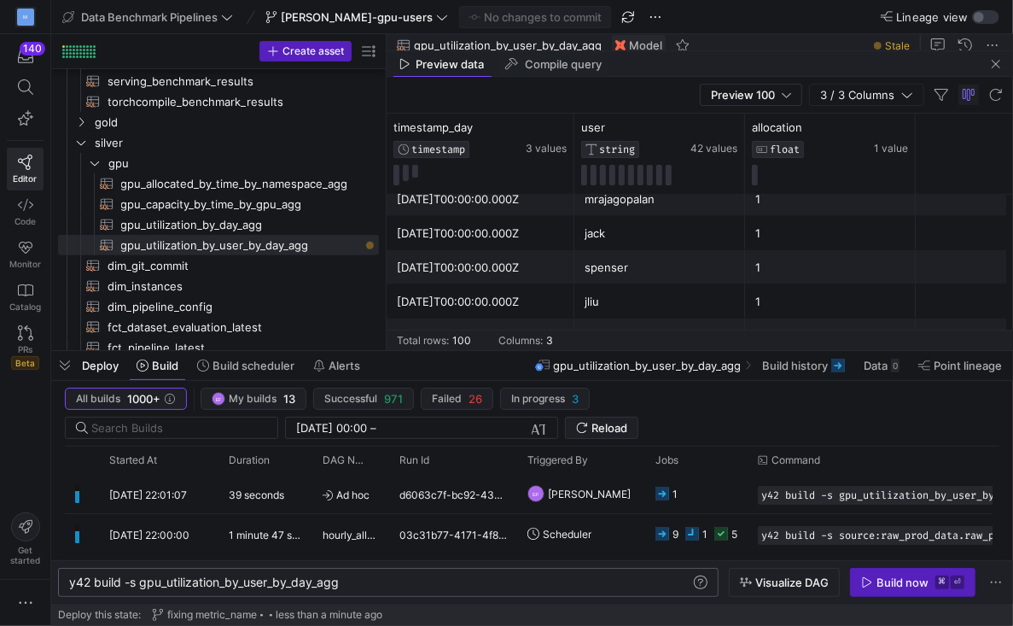
scroll to position [1044, 0]
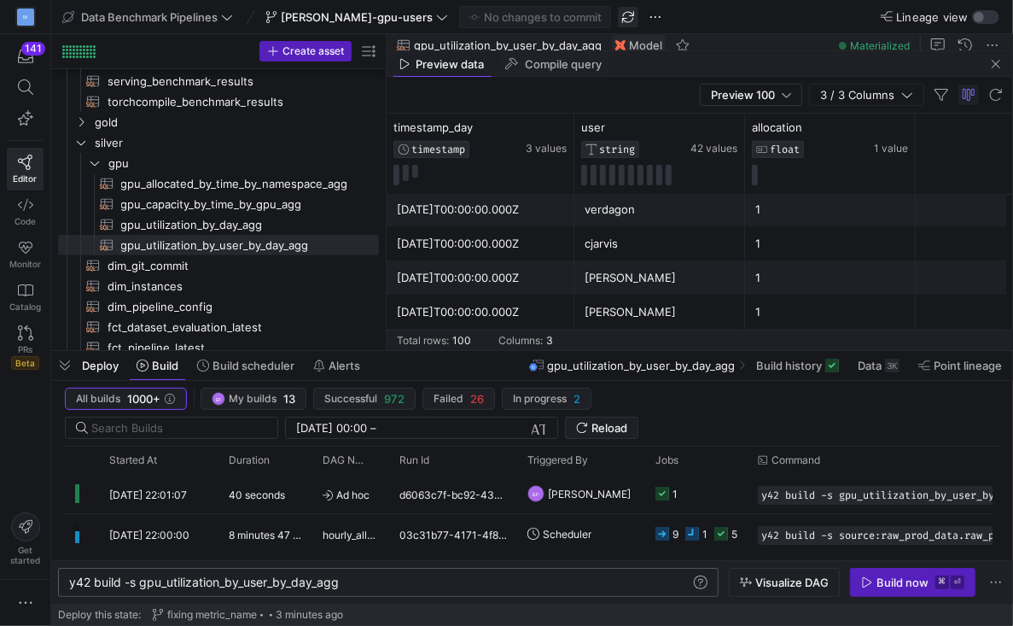
click at [618, 13] on span "button" at bounding box center [628, 17] width 20 height 20
click at [397, 586] on div "y42 build -s gpu_utilization_by_user_by_day_agg" at bounding box center [380, 582] width 622 height 14
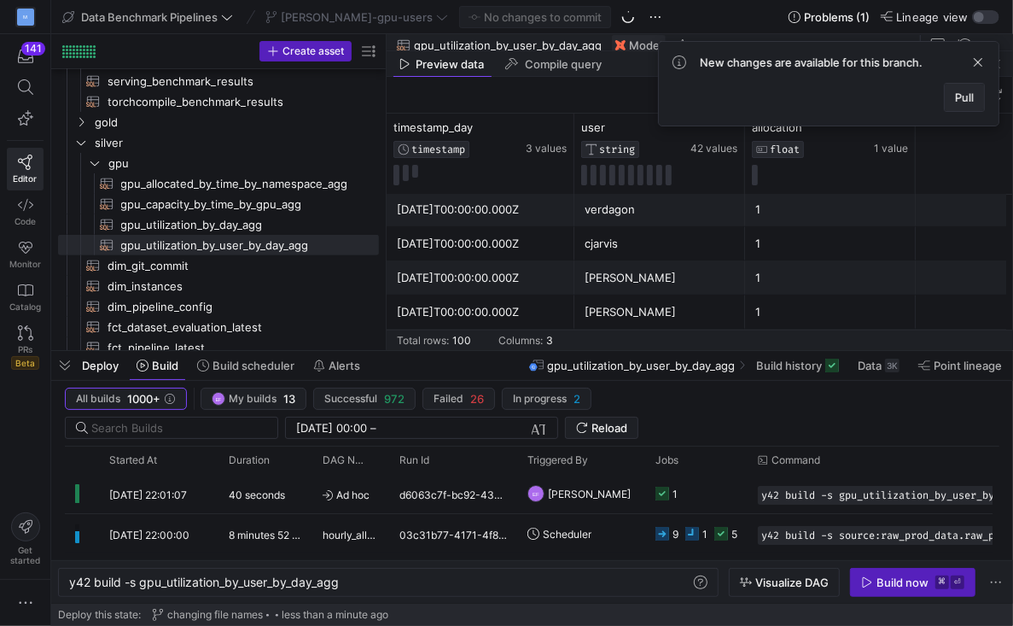
click at [959, 85] on span at bounding box center [964, 97] width 39 height 27
type textarea "y42 build"
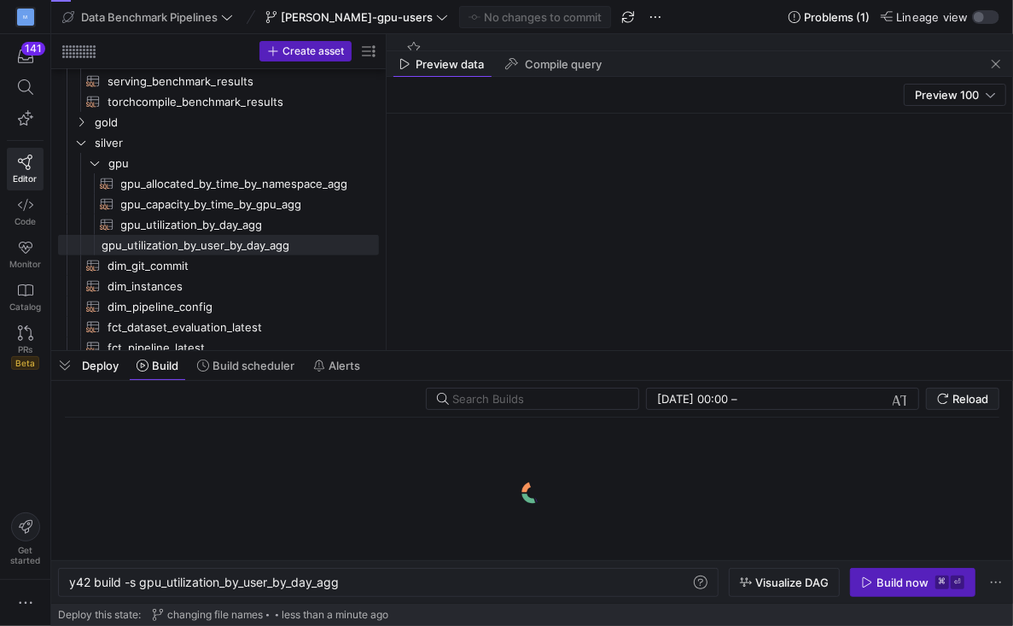
scroll to position [0, 0]
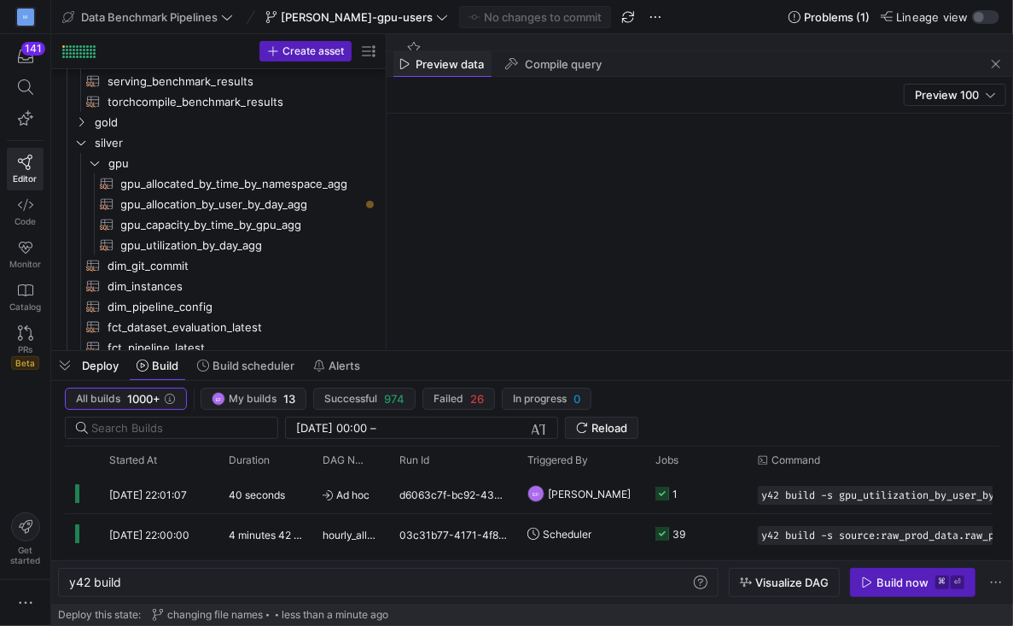
click at [429, 67] on span "Preview data" at bounding box center [451, 64] width 68 height 11
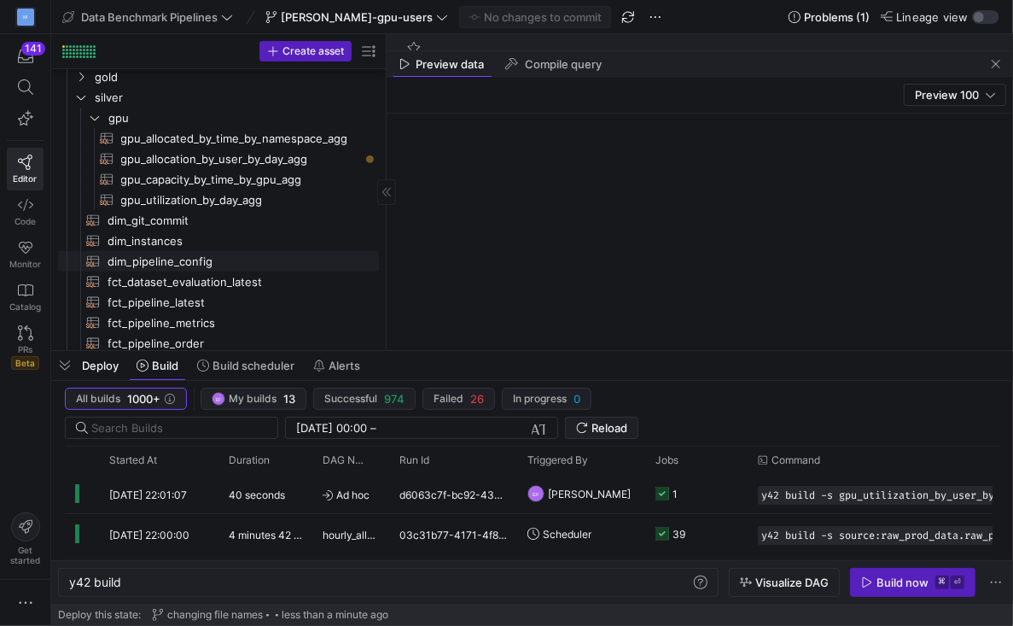
scroll to position [370, 0]
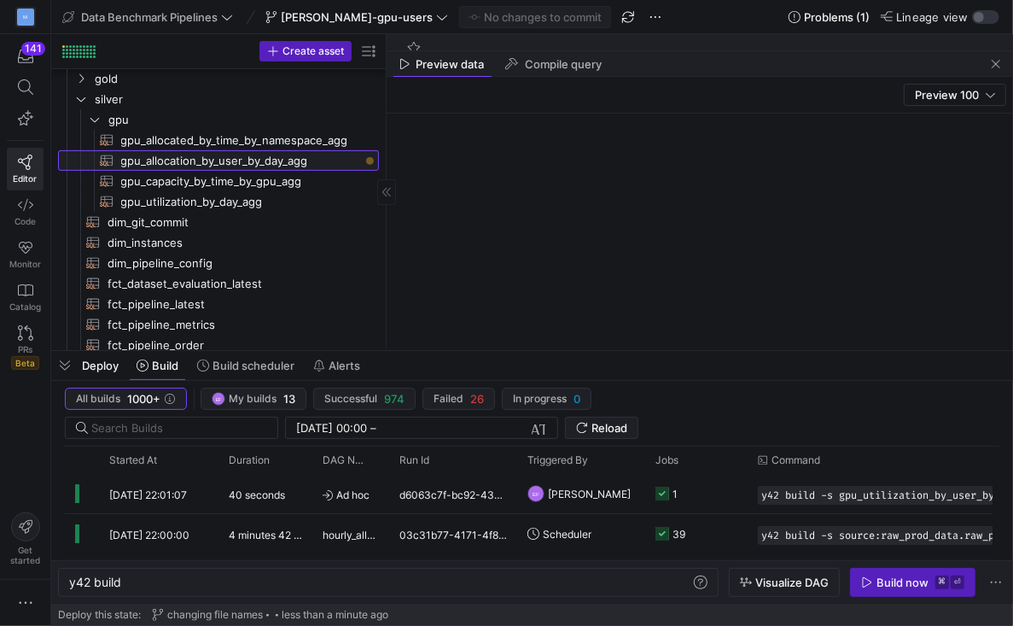
click at [261, 155] on span "gpu_allocation_by_user_by_day_agg​​​​​​​​​​" at bounding box center [240, 161] width 239 height 20
type textarea "with allocated as ( select hour_dim as timestamp_dim , user , sum(max_value) as…"
type textarea "y42 build -s gpu_allocation_by_user_by_day_agg"
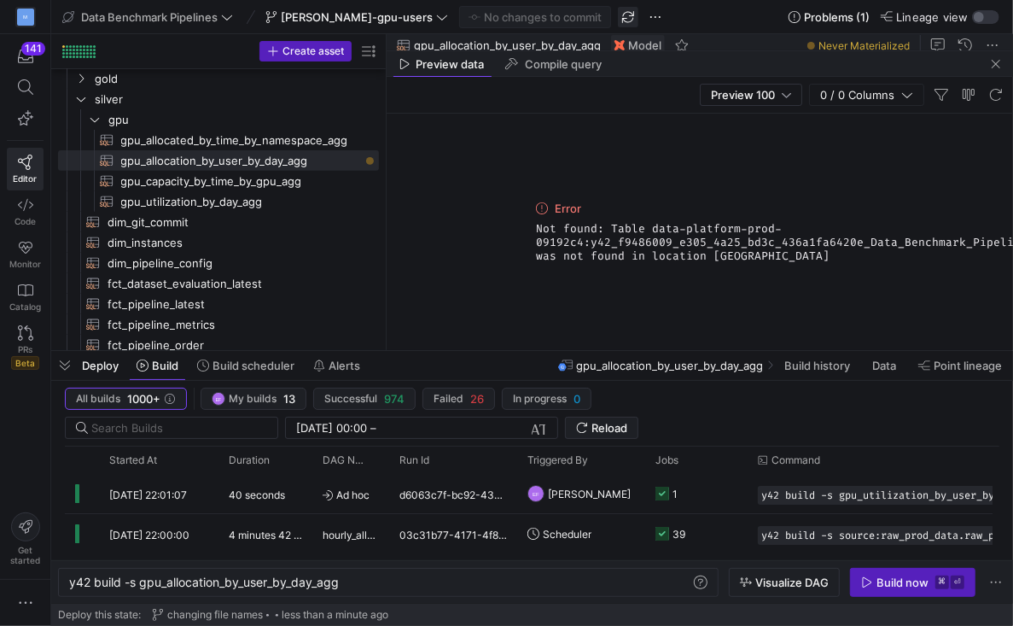
click at [618, 20] on span "button" at bounding box center [628, 17] width 20 height 20
click at [895, 583] on div "Build now" at bounding box center [903, 582] width 52 height 14
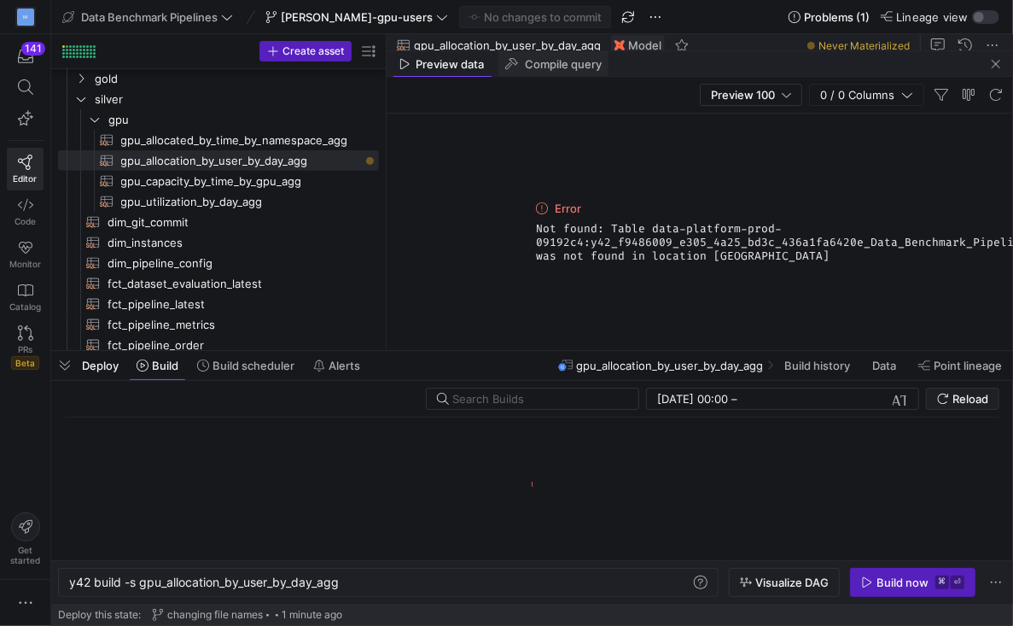
click at [547, 71] on div "Compile query" at bounding box center [554, 64] width 111 height 26
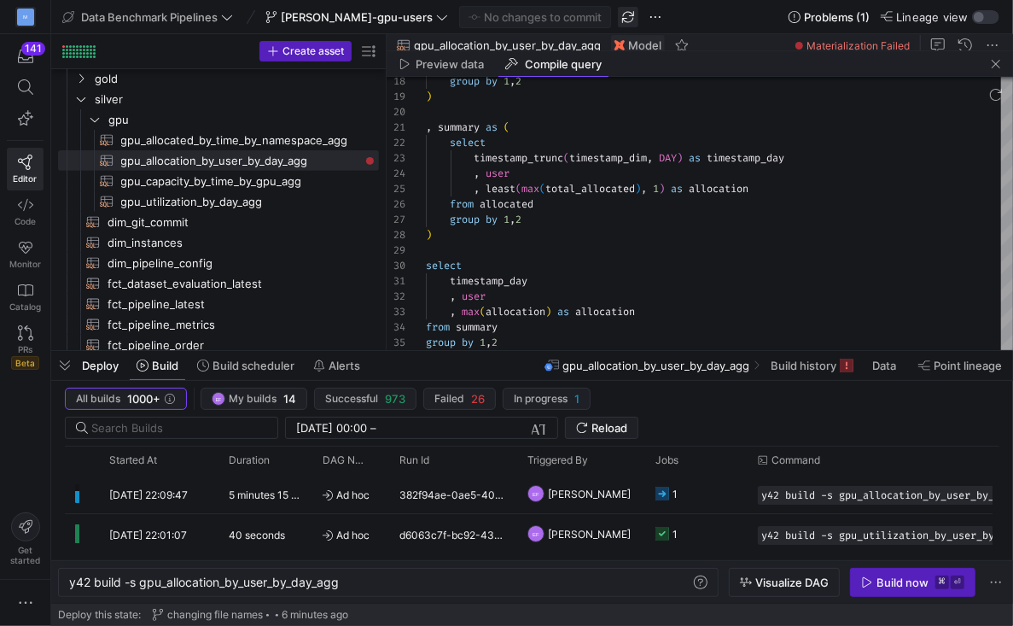
click at [618, 17] on span "button" at bounding box center [628, 17] width 20 height 20
click at [872, 581] on icon "button" at bounding box center [867, 582] width 12 height 12
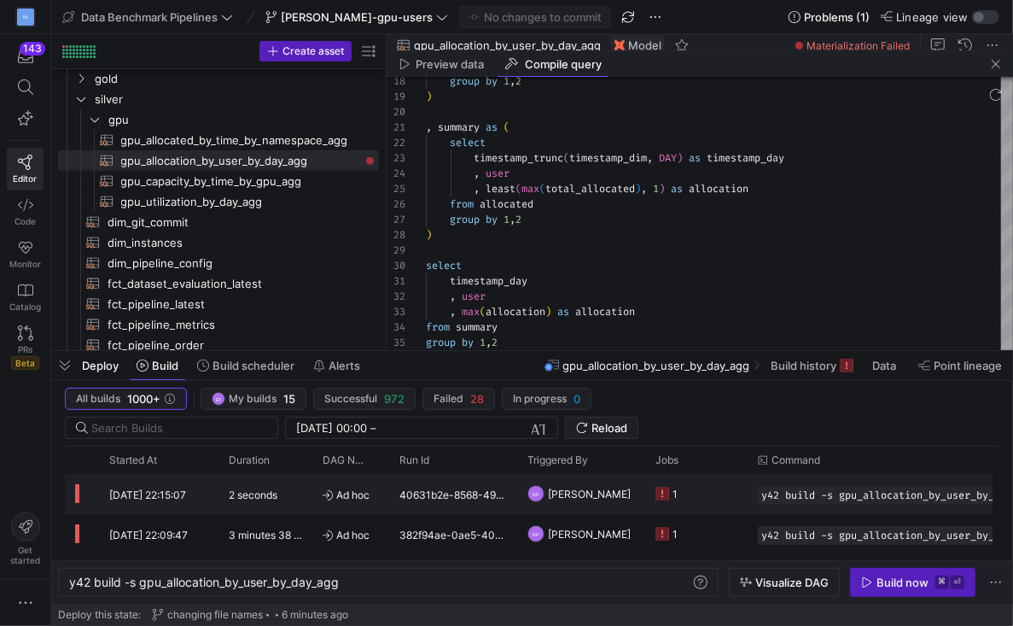
click at [732, 498] on y42-job-status-cell-renderer "1" at bounding box center [697, 494] width 82 height 38
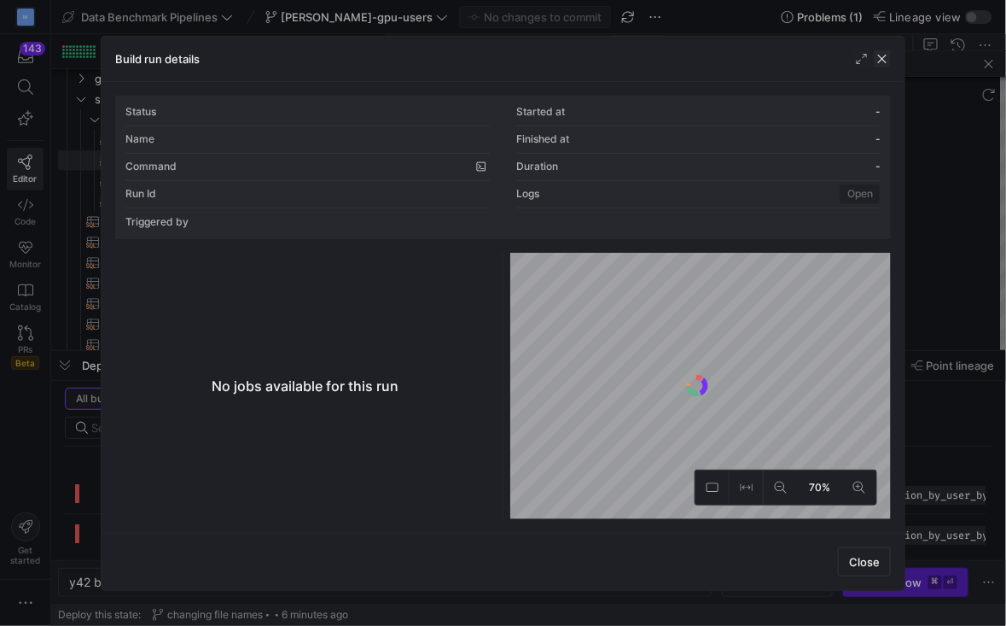
click at [884, 60] on span "button" at bounding box center [882, 58] width 17 height 17
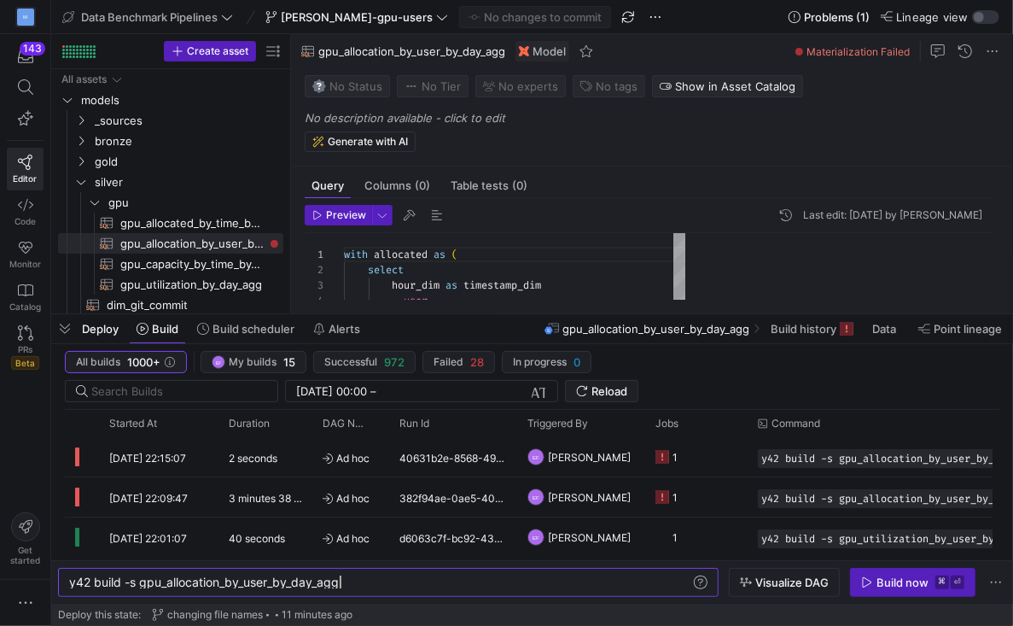
scroll to position [0, 269]
click at [618, 15] on span "button" at bounding box center [628, 17] width 20 height 20
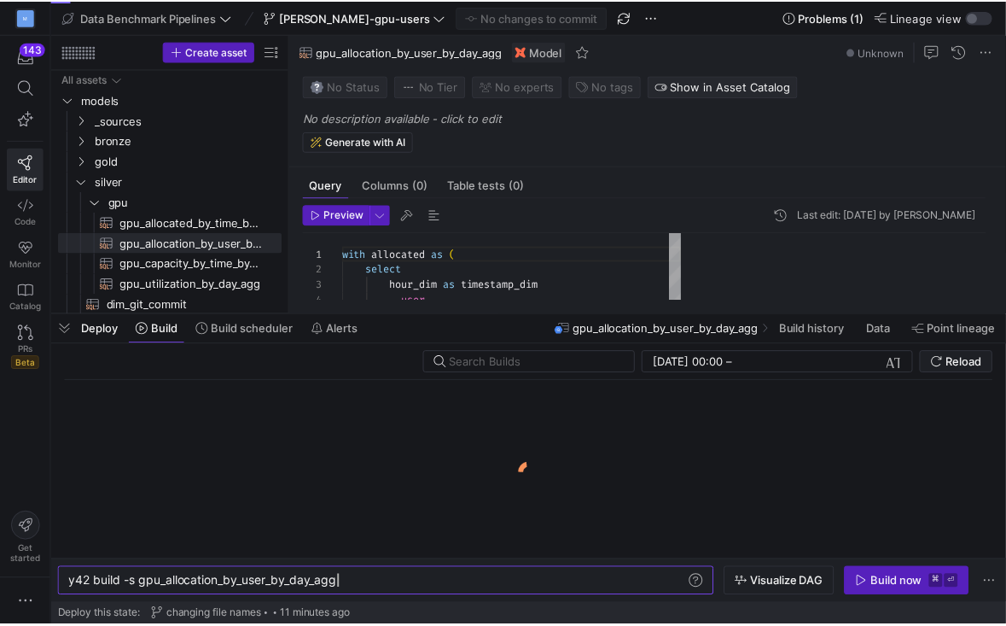
scroll to position [154, 0]
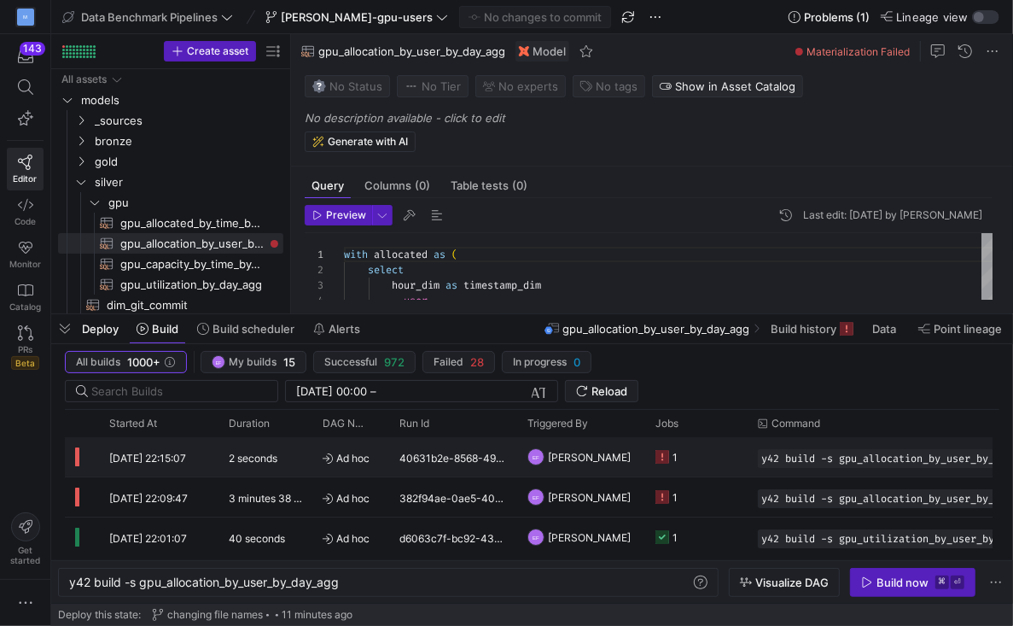
click at [696, 460] on y42-job-status-cell-renderer "1" at bounding box center [697, 457] width 82 height 38
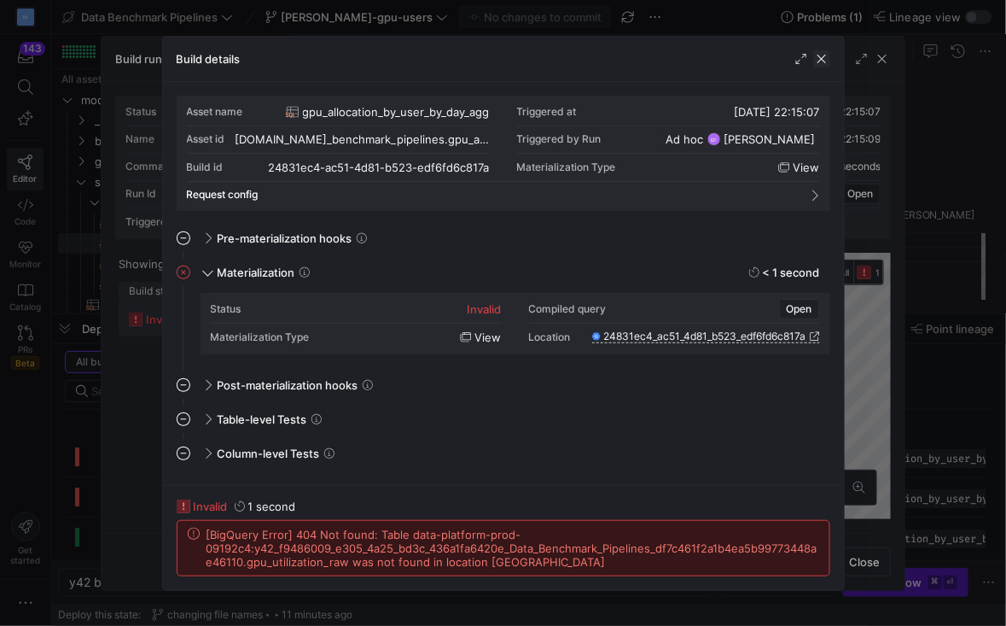
click at [819, 66] on span "button" at bounding box center [821, 58] width 17 height 17
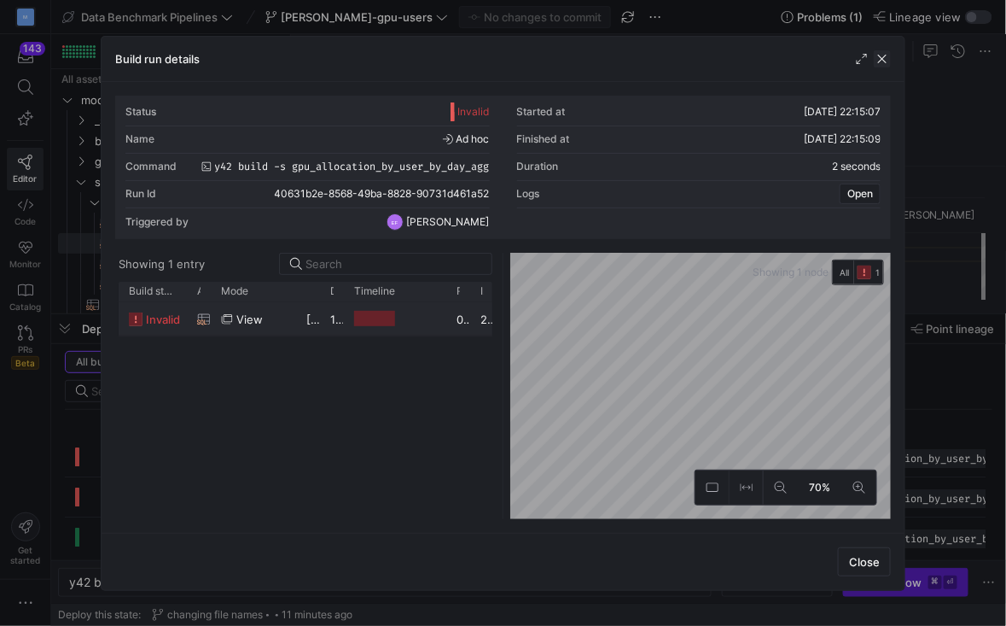
click at [890, 62] on span "button" at bounding box center [882, 58] width 17 height 17
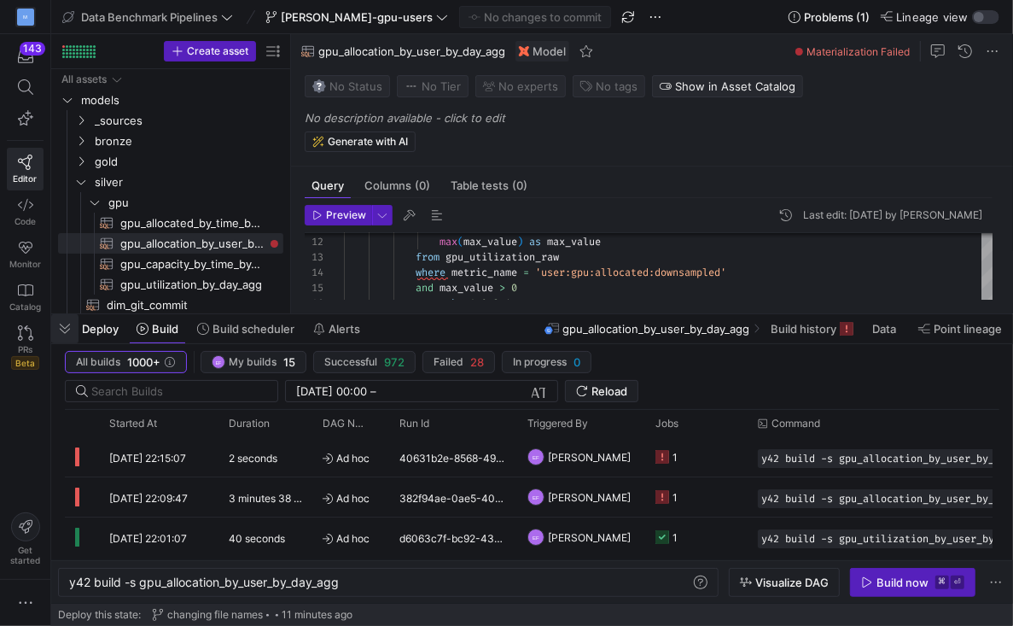
click at [68, 327] on span "button" at bounding box center [64, 328] width 27 height 29
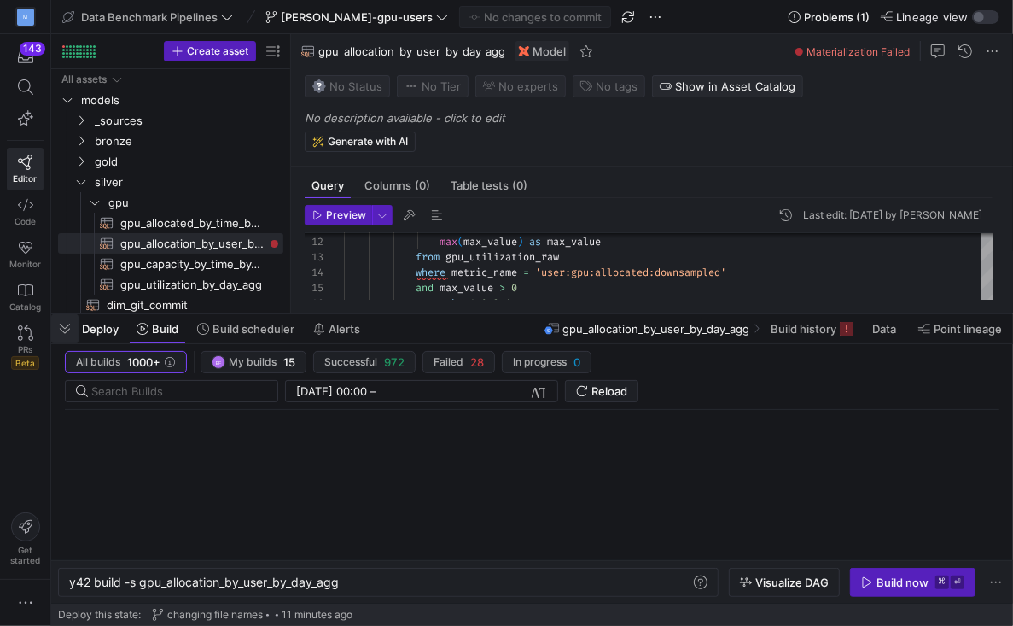
click at [68, 327] on div "Press SPACE to select this row." at bounding box center [71, 325] width 27 height 20
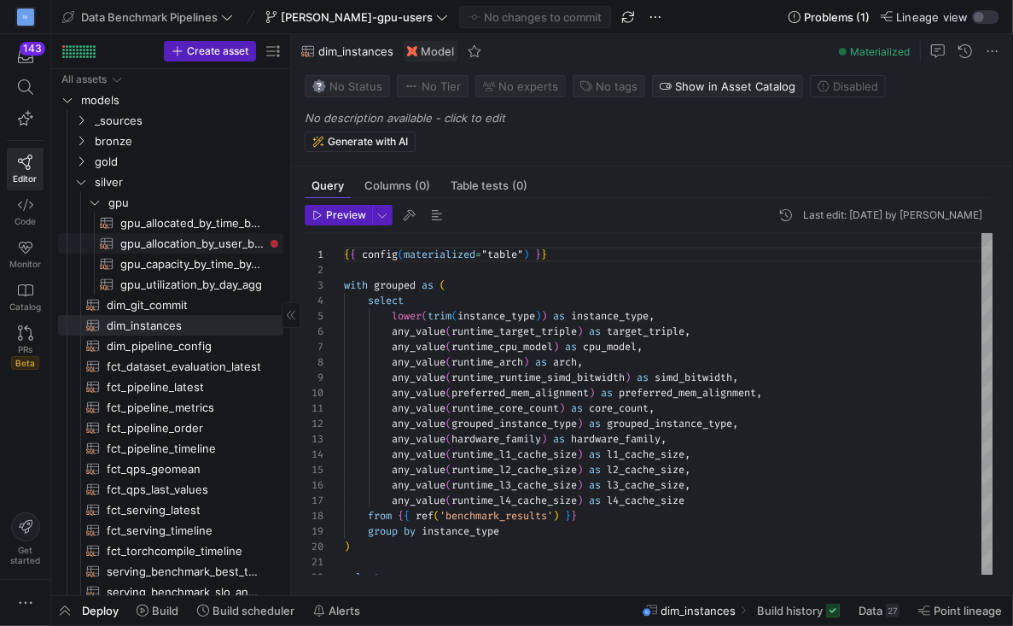
click at [164, 247] on span "gpu_allocation_by_user_by_day_agg​​​​​​​​​​" at bounding box center [191, 244] width 143 height 20
type textarea "with allocated as ( select hour_dim as timestamp_dim , user , sum(max_value) as…"
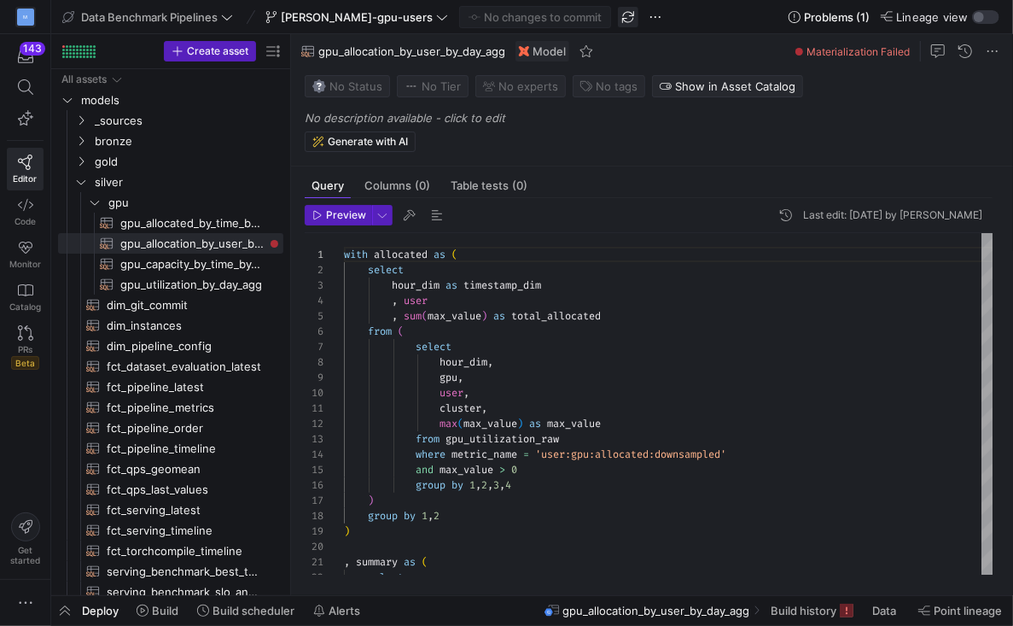
click at [618, 10] on span "button" at bounding box center [628, 17] width 20 height 20
click at [74, 607] on span "button" at bounding box center [64, 610] width 27 height 29
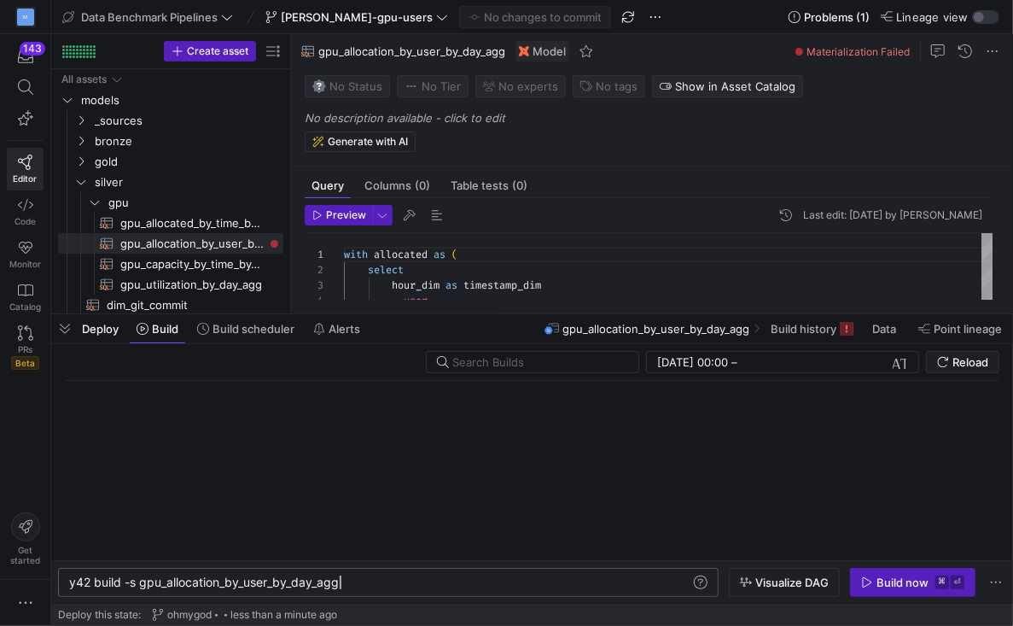
click at [366, 576] on div "y42 build -s gpu_allocation_by_user_by_day_agg" at bounding box center [380, 582] width 622 height 14
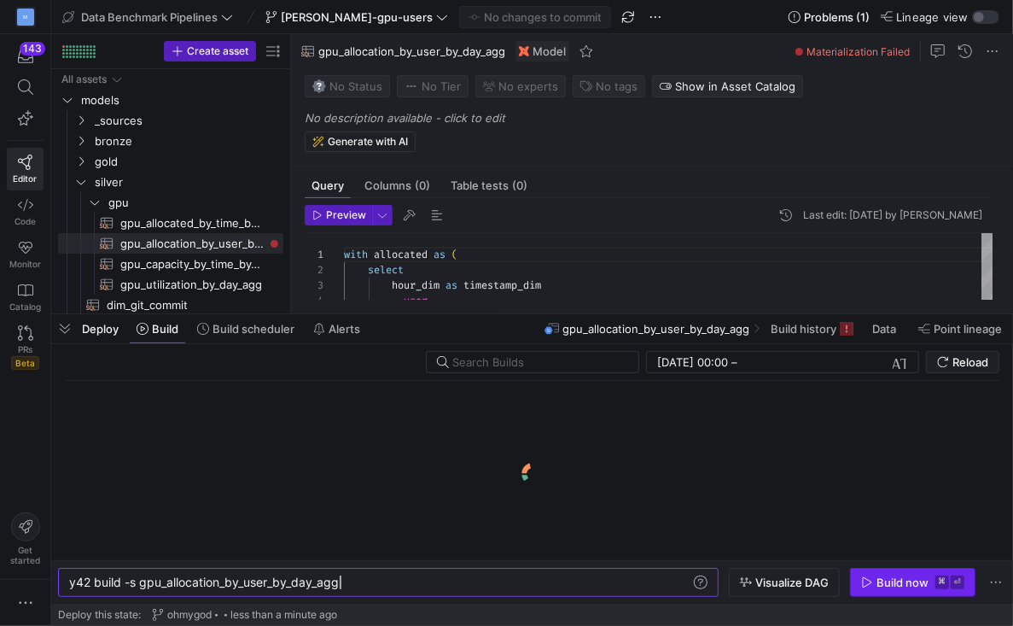
click at [895, 582] on div "Build now" at bounding box center [903, 582] width 52 height 14
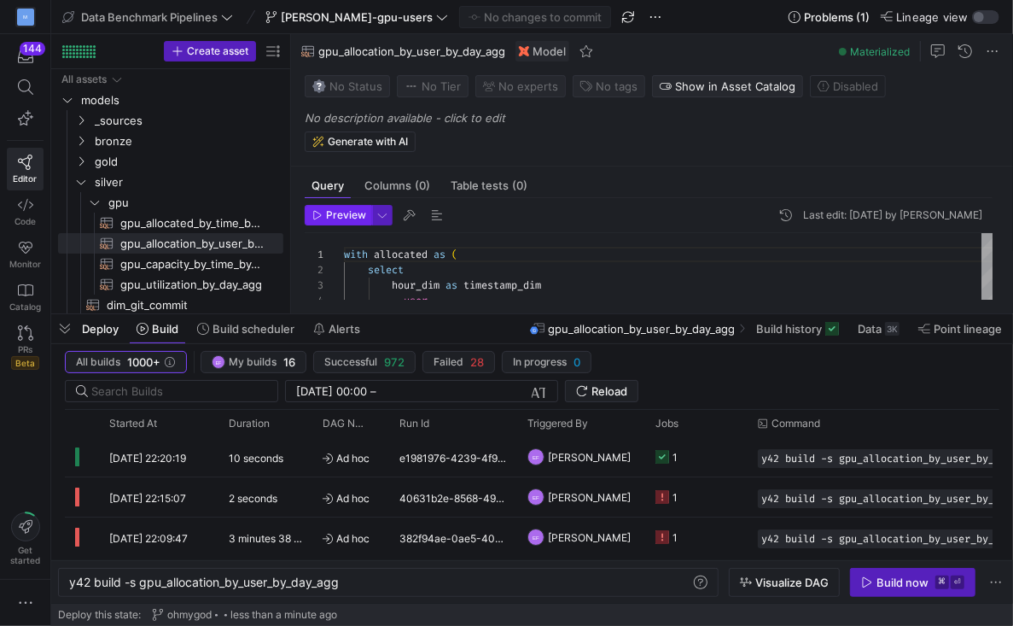
click at [339, 213] on span "Preview" at bounding box center [346, 215] width 40 height 12
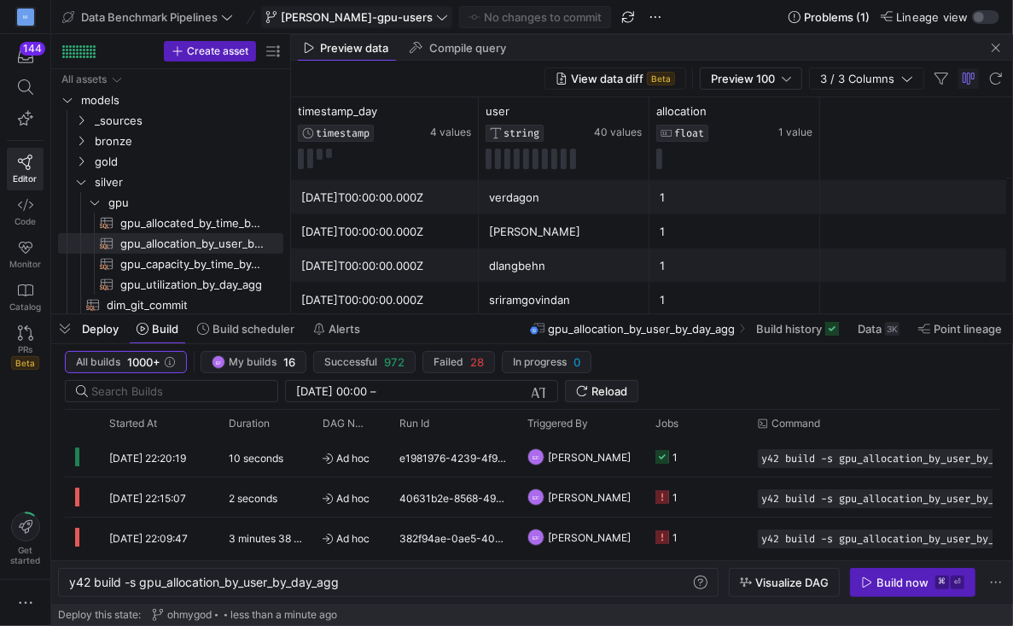
click at [436, 19] on icon at bounding box center [442, 17] width 12 height 12
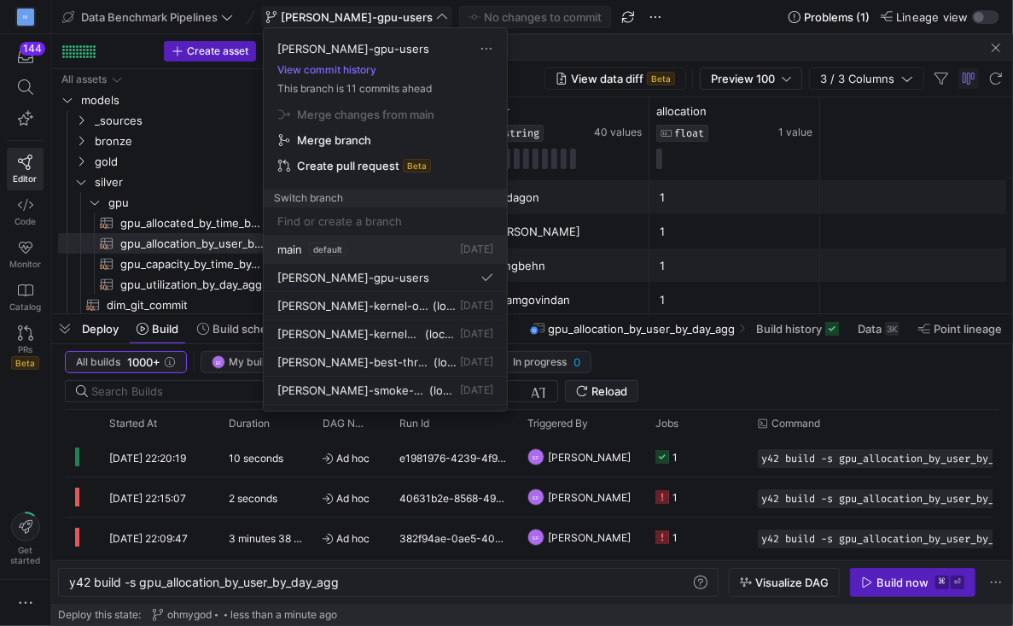
click at [290, 255] on button "main default [DATE]" at bounding box center [385, 250] width 243 height 28
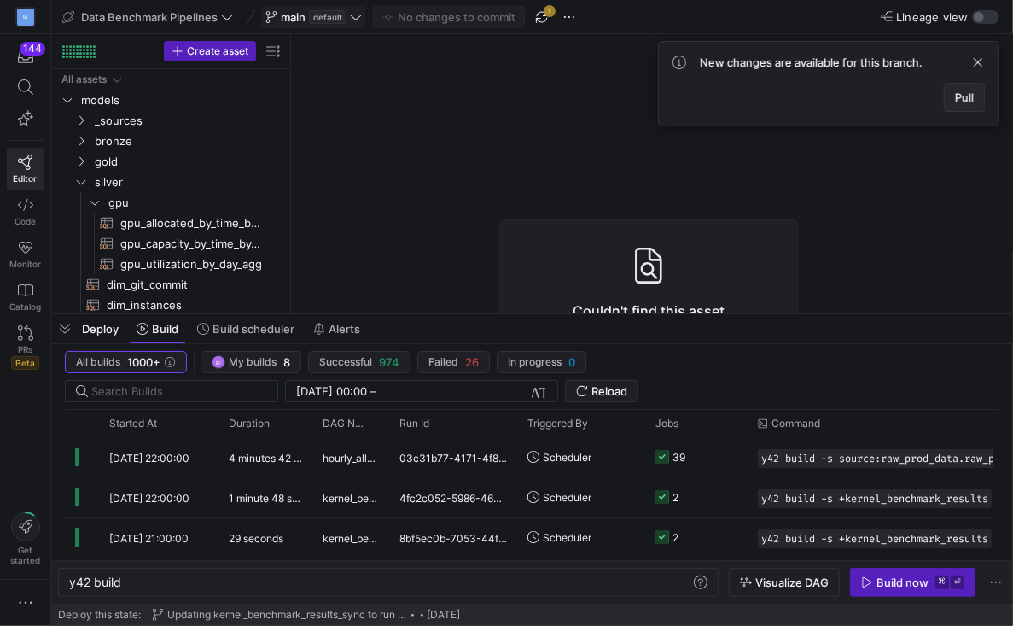
click at [959, 91] on span "Pull" at bounding box center [964, 97] width 19 height 14
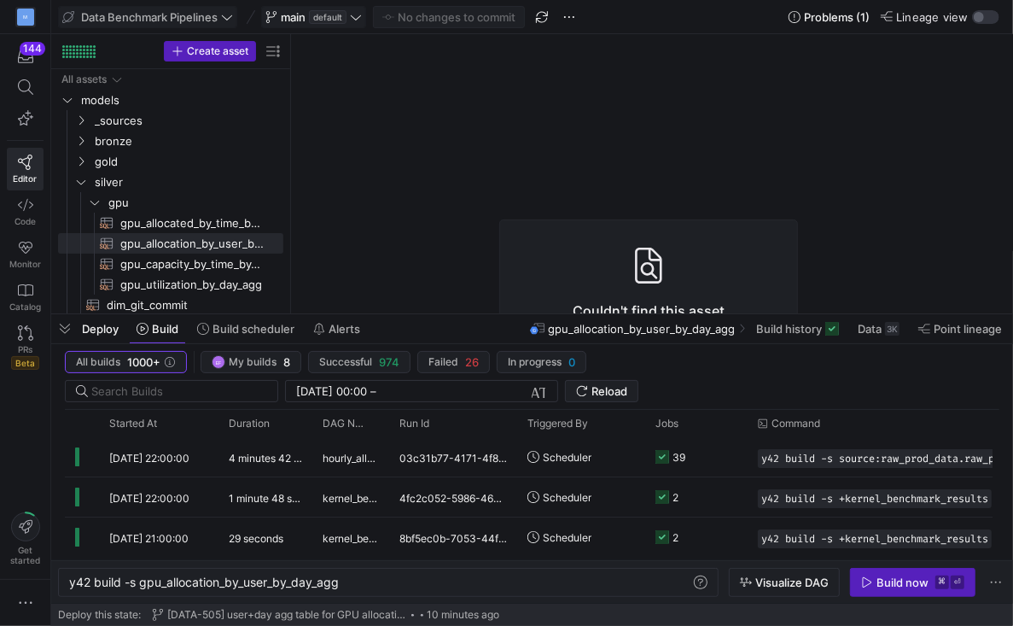
click at [226, 18] on icon at bounding box center [227, 17] width 12 height 12
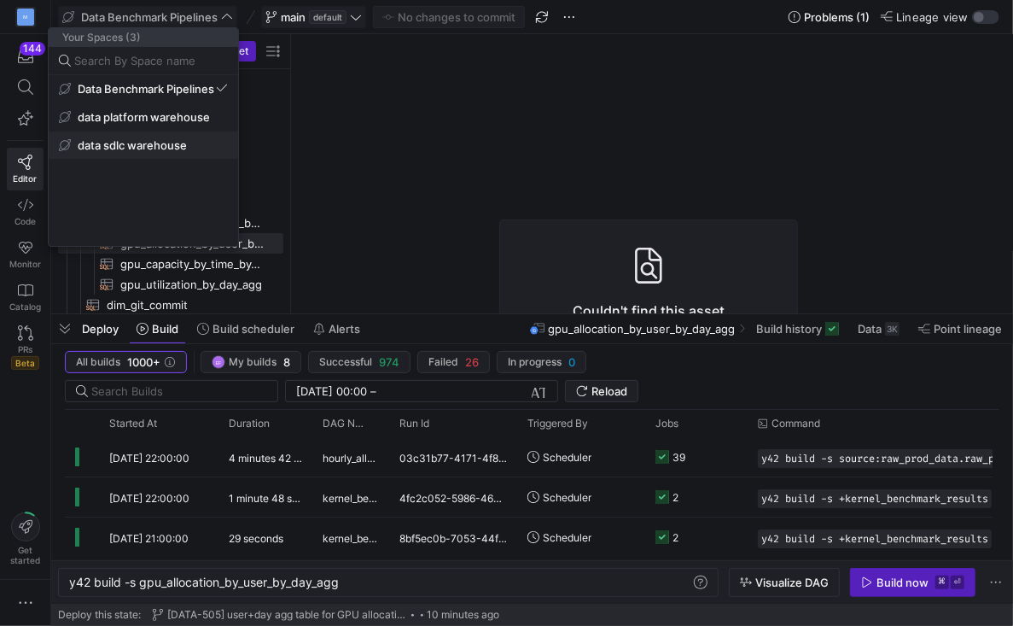
click at [170, 145] on span "data sdlc warehouse" at bounding box center [132, 145] width 109 height 14
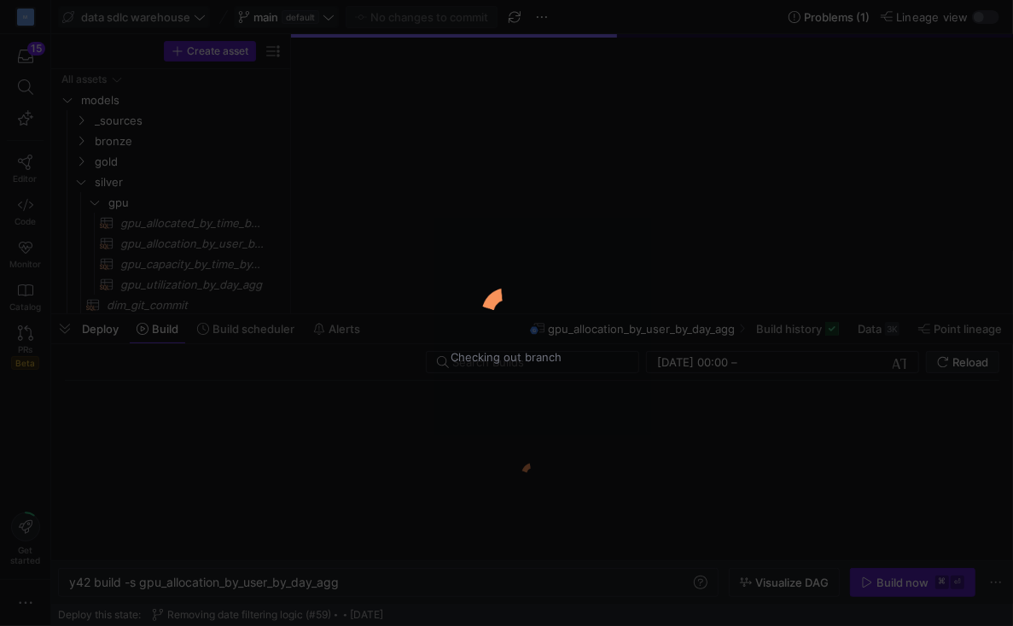
type textarea "y42 build"
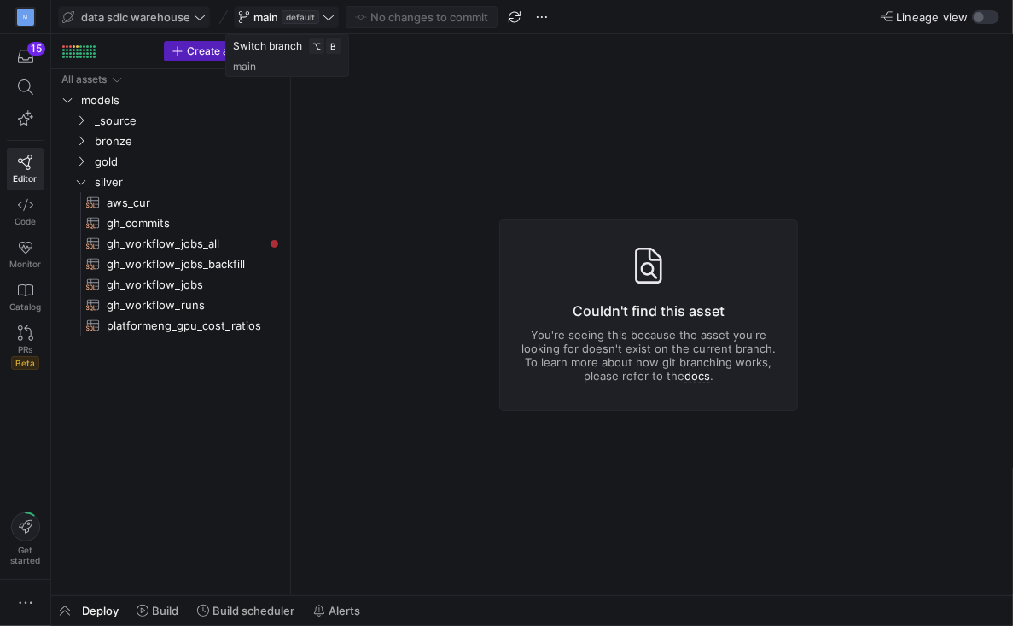
click at [329, 15] on icon at bounding box center [329, 17] width 12 height 12
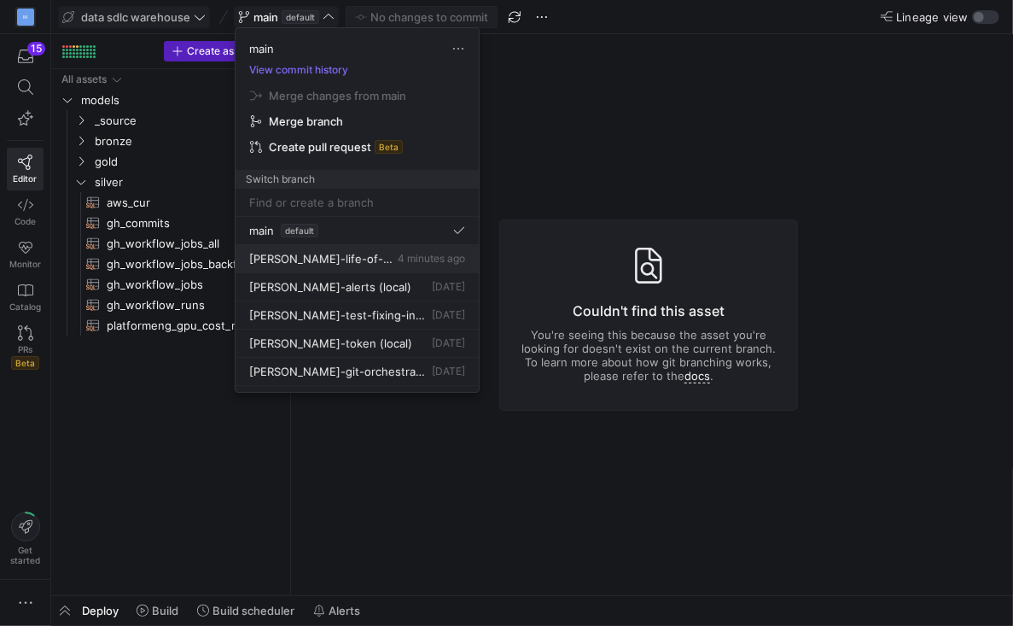
click at [336, 260] on span "[PERSON_NAME]-life-of-pr-commit-workload" at bounding box center [321, 259] width 145 height 14
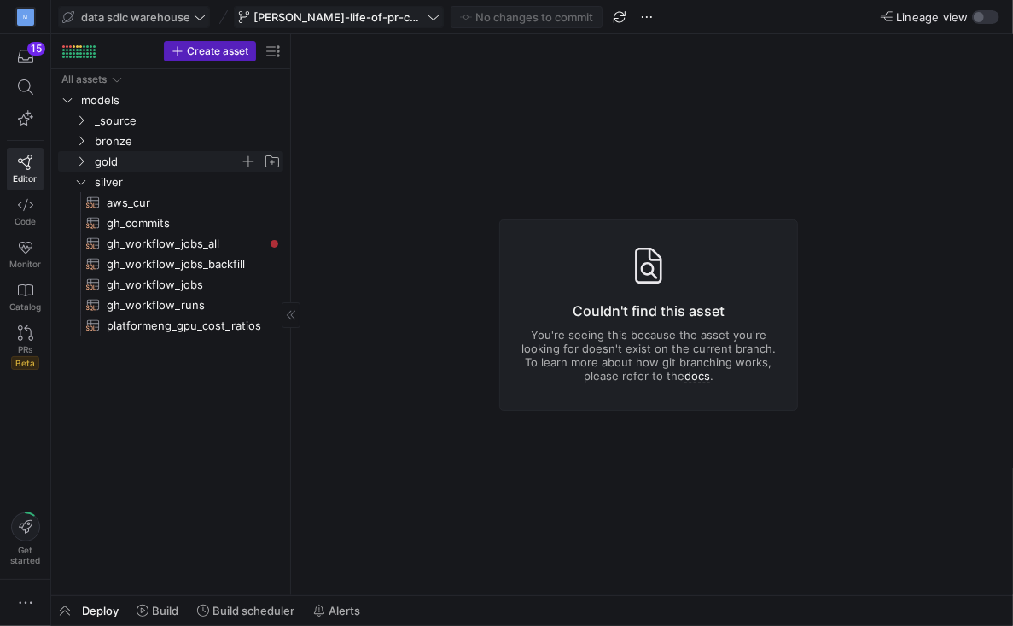
click at [80, 160] on icon "Press SPACE to select this row." at bounding box center [81, 161] width 12 height 10
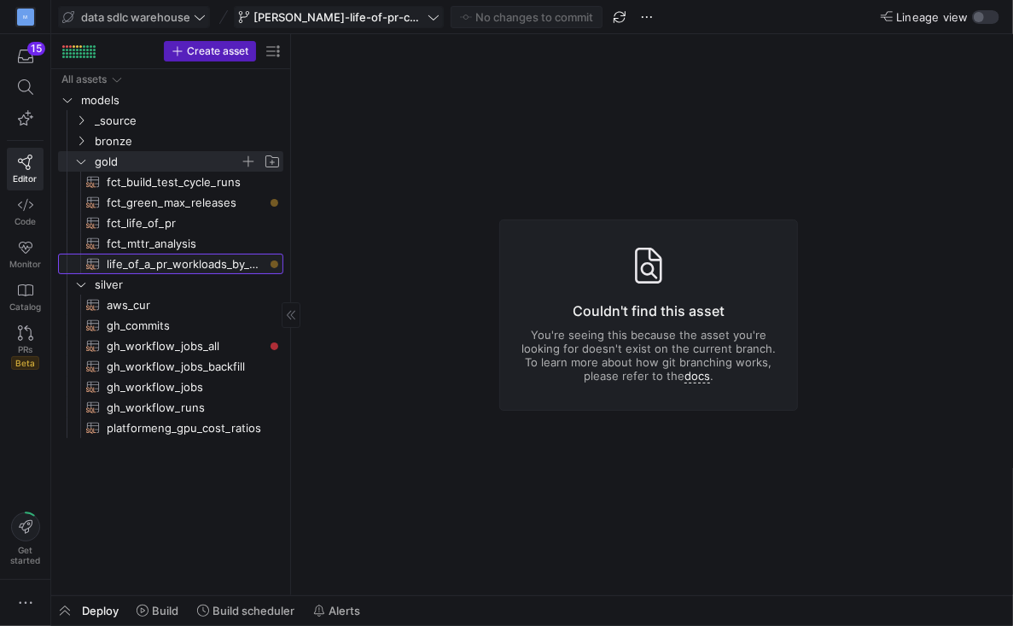
click at [157, 266] on span "life_of_a_pr_workloads_by_commit_agg​​​​​​​​​​" at bounding box center [185, 264] width 157 height 20
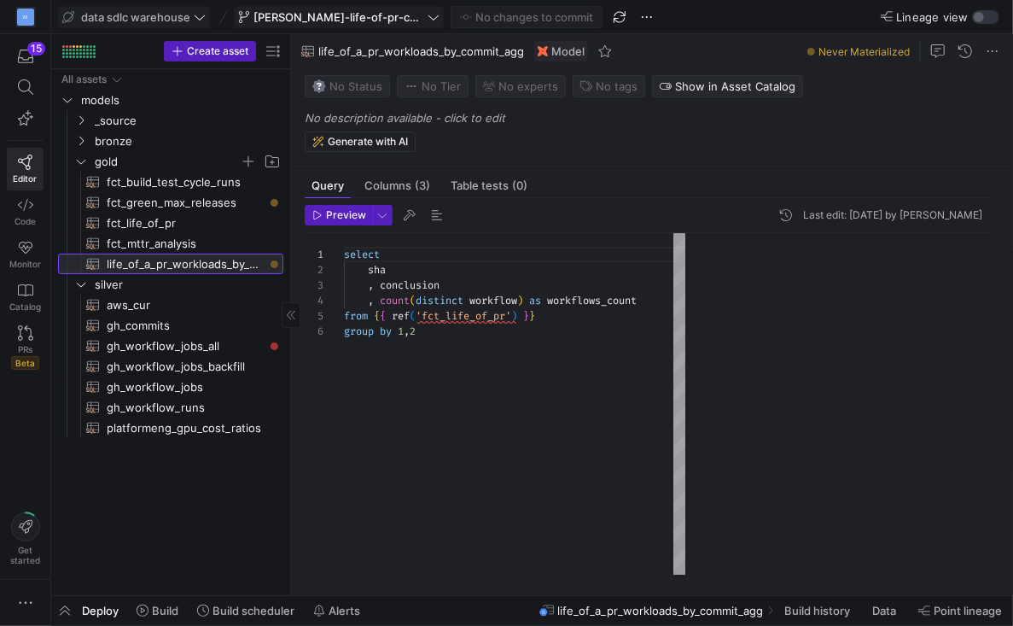
scroll to position [77, 0]
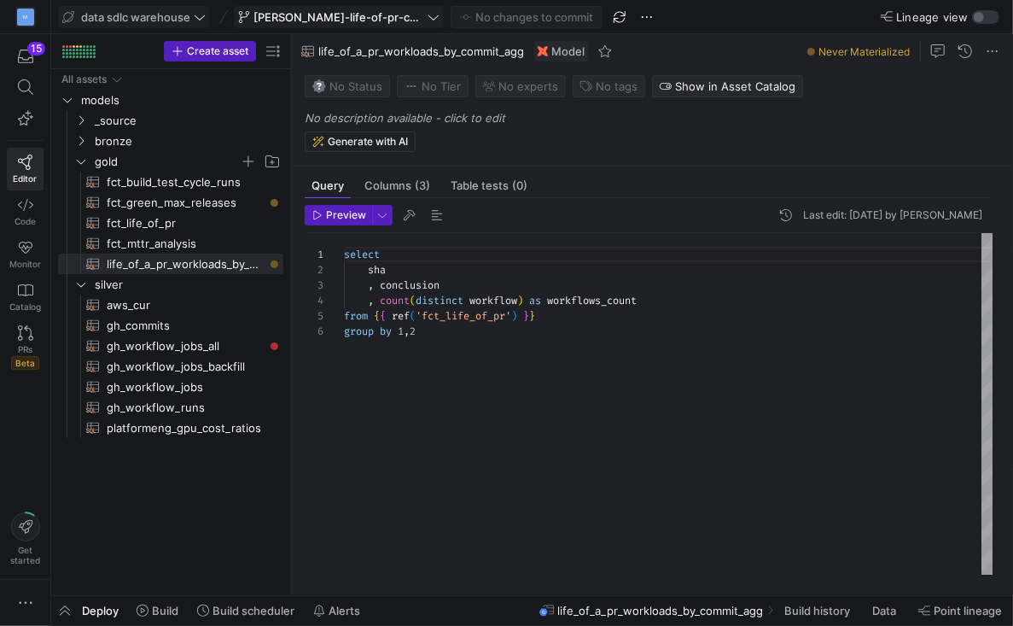
click at [81, 609] on div "Deploy Build Build scheduler Alerts" at bounding box center [209, 610] width 317 height 29
click at [77, 609] on span "button" at bounding box center [64, 610] width 27 height 29
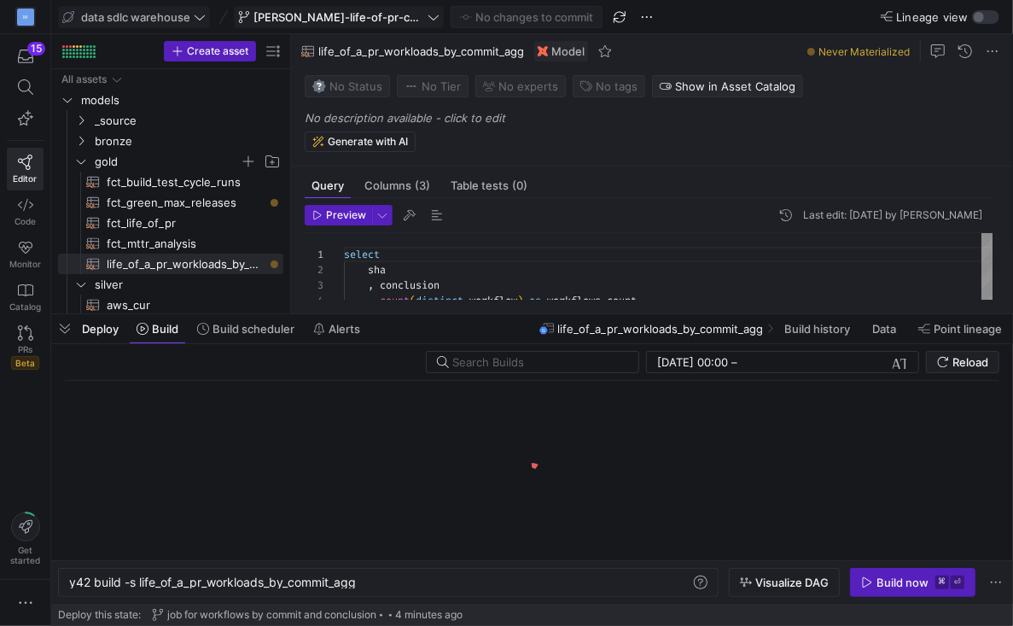
scroll to position [0, 289]
click at [882, 577] on div "Build now" at bounding box center [903, 582] width 52 height 14
